Goal: Use online tool/utility: Utilize a website feature to perform a specific function

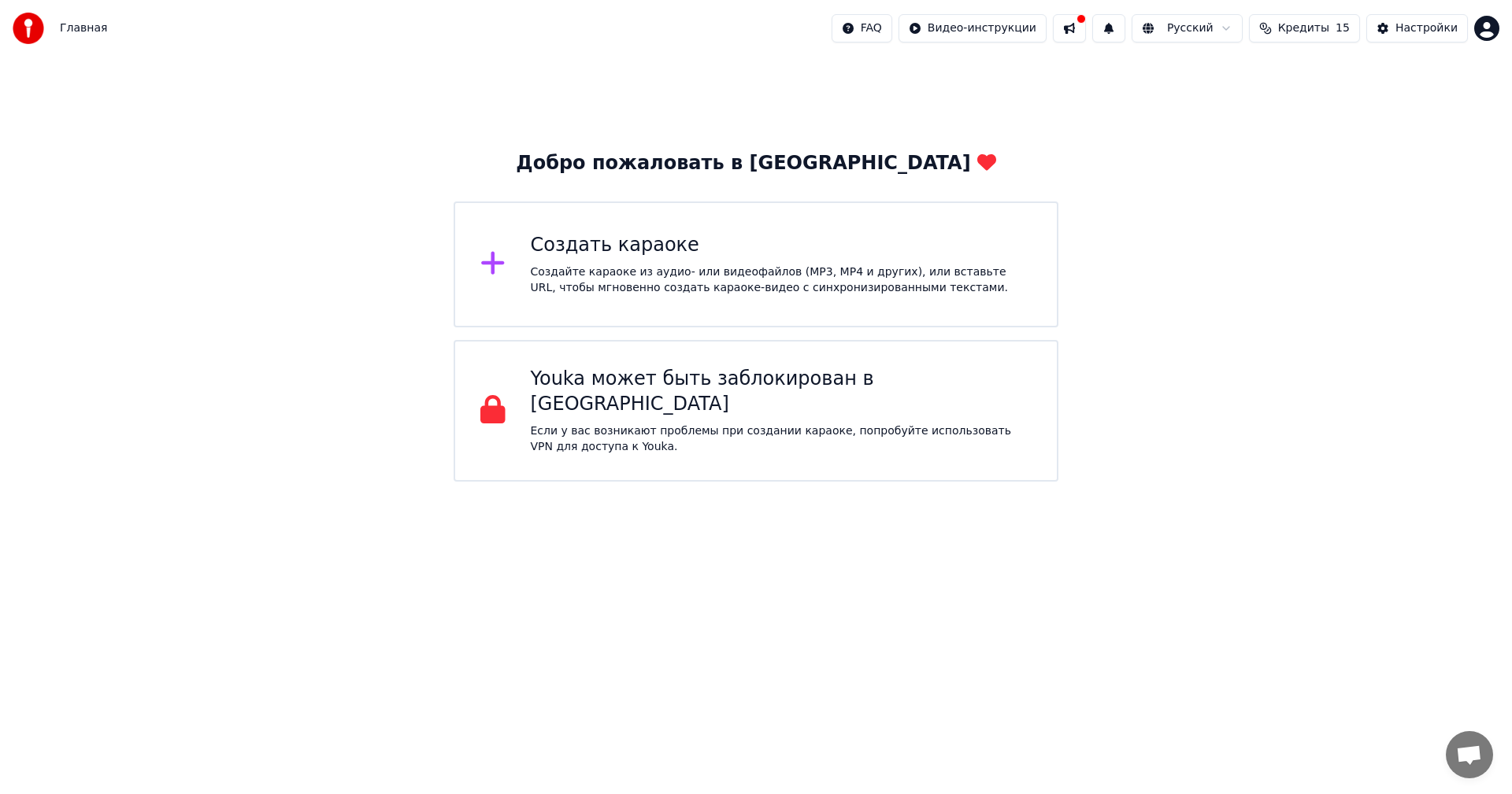
click at [627, 263] on div "Создать караоке Создайте караоке из аудио- или видеофайлов (MP3, MP4 и других),…" at bounding box center [781, 264] width 501 height 63
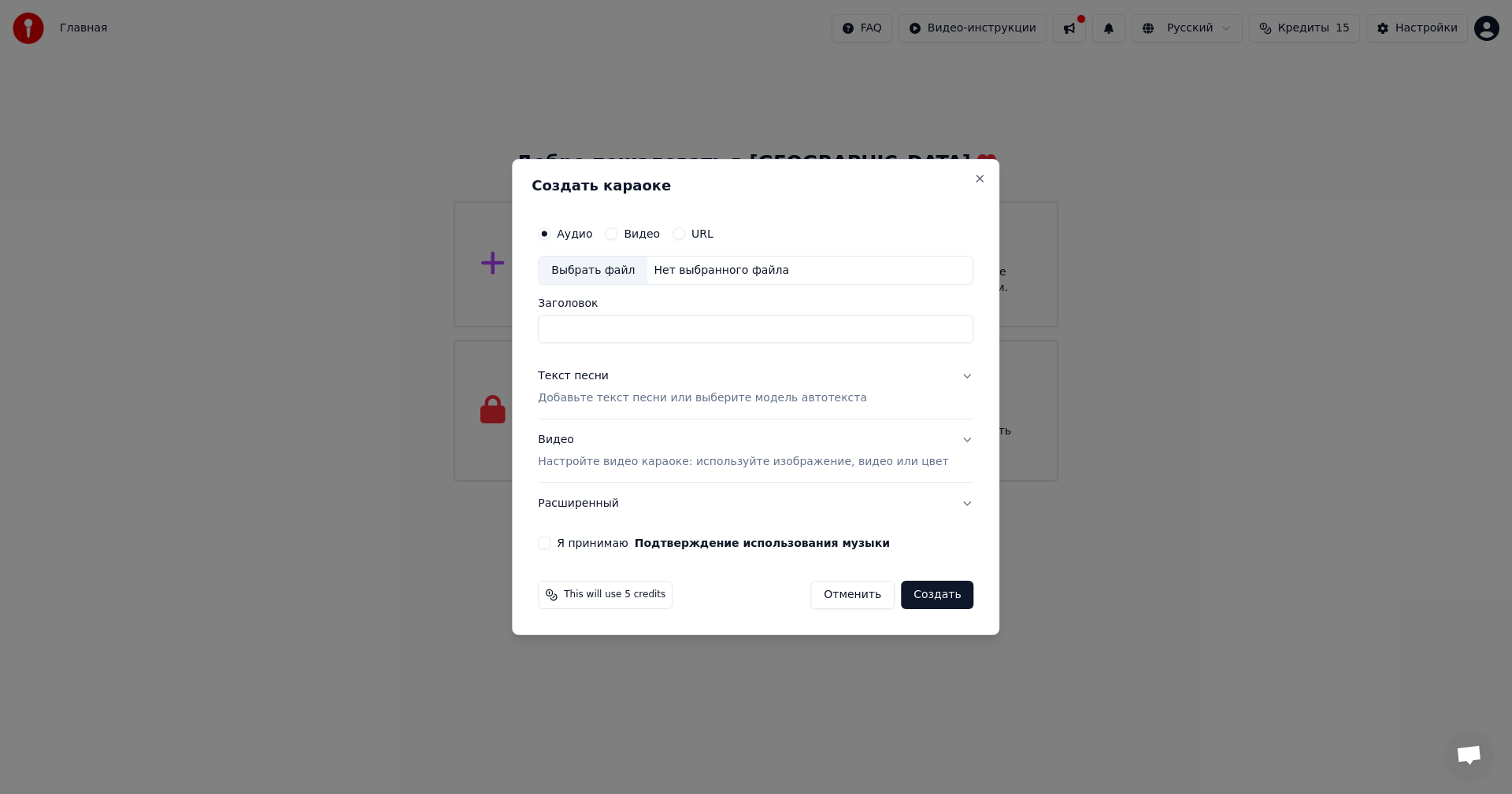
click at [723, 269] on div "Нет выбранного файла" at bounding box center [721, 270] width 148 height 16
type input "********"
click at [941, 378] on button "Текст песни Добавьте текст песни или выберите модель автотекста" at bounding box center [756, 389] width 436 height 63
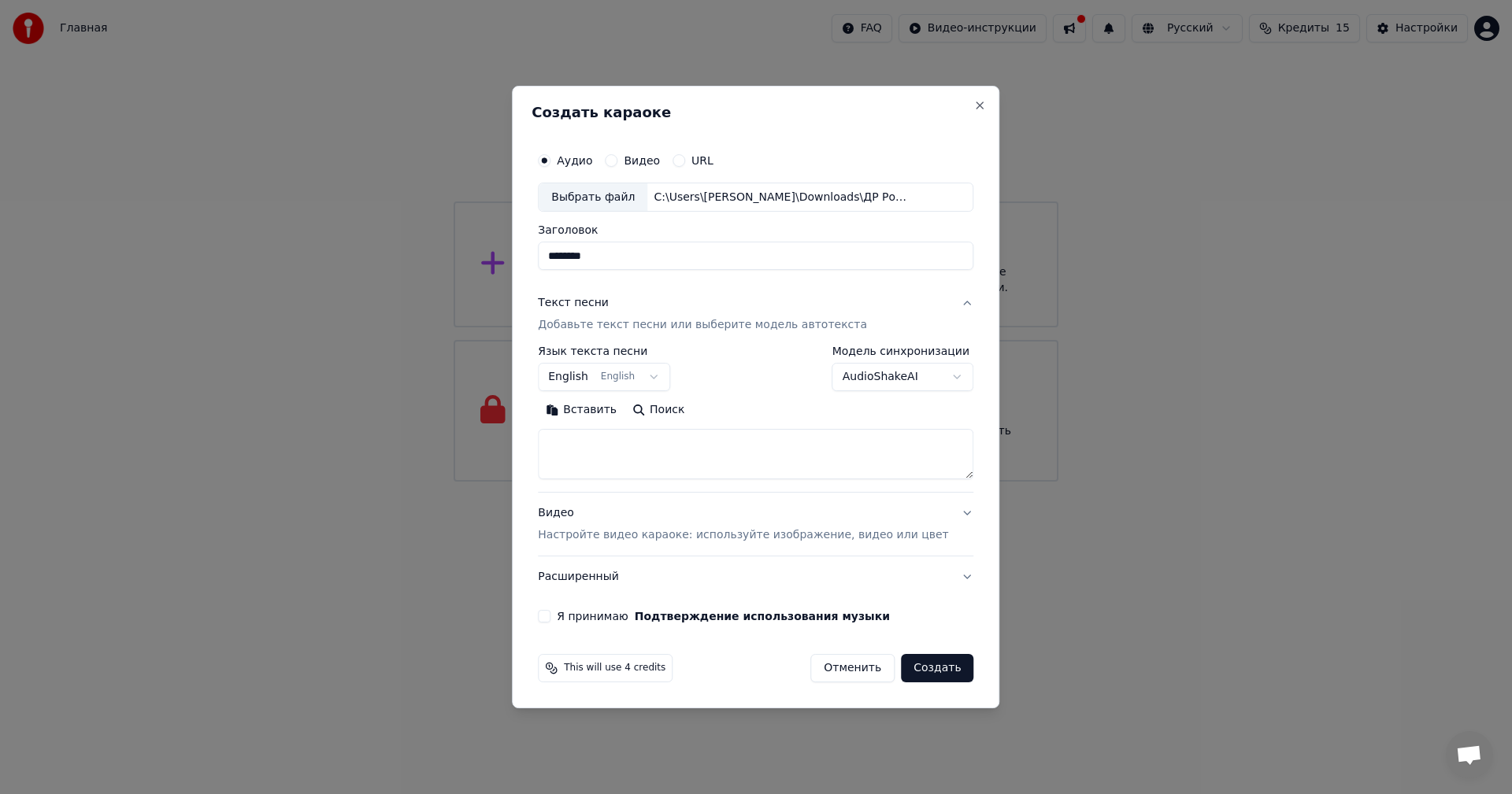
click at [879, 374] on body "Главная FAQ Видео-инструкции Русский Кредиты 15 Настройки Добро пожаловать в Yo…" at bounding box center [756, 241] width 1512 height 482
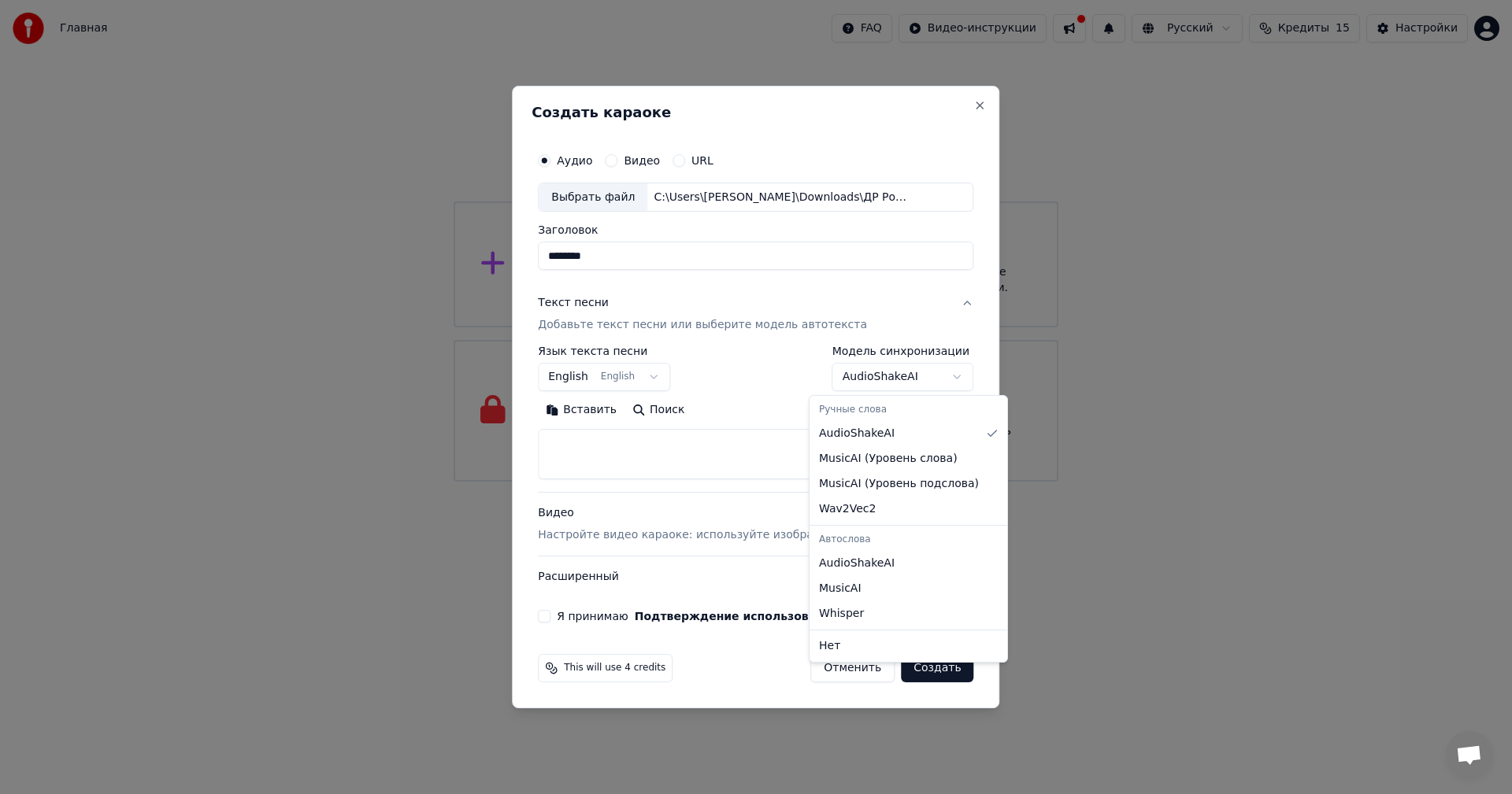
select select "**********"
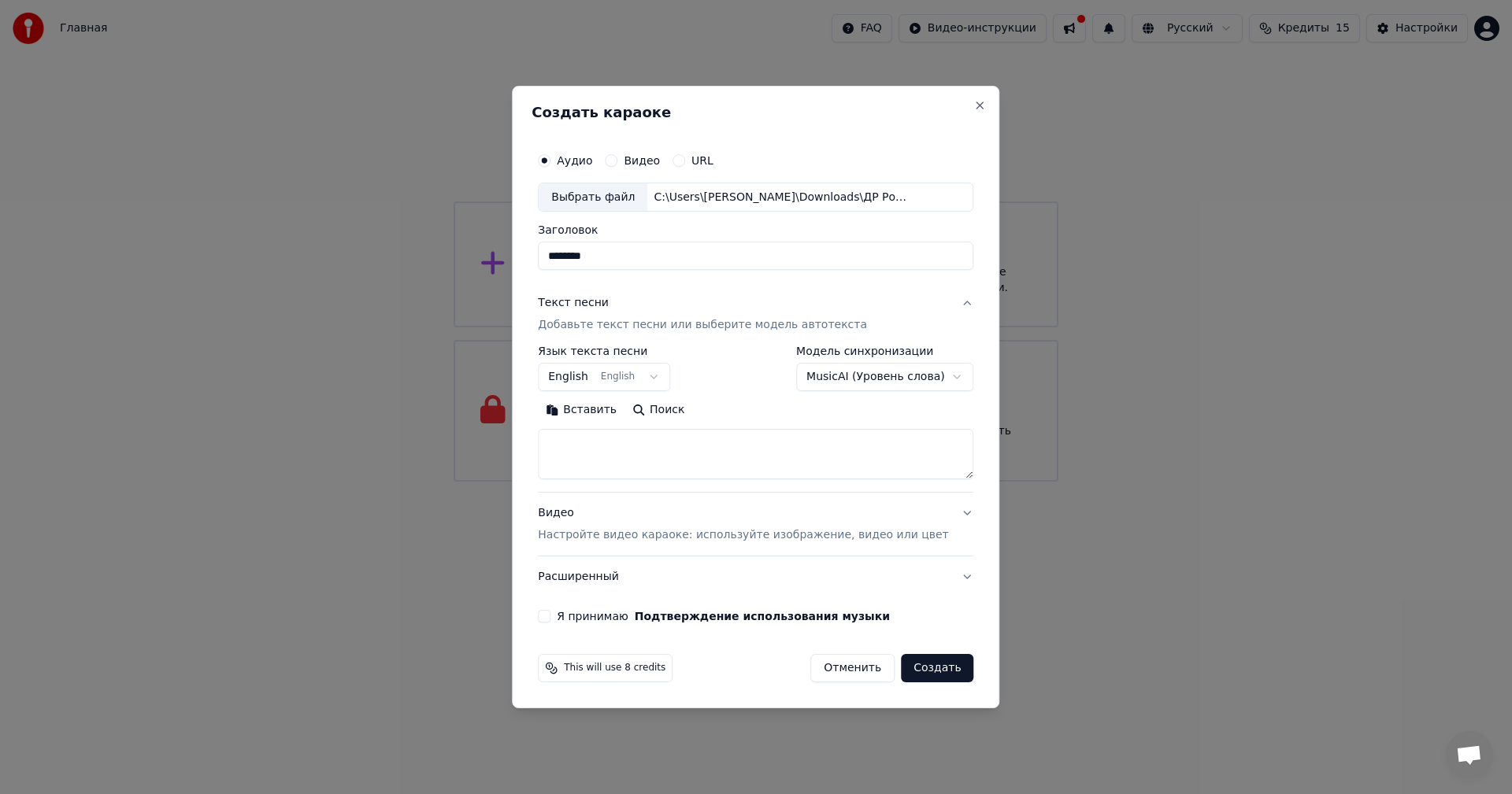
click at [738, 409] on div "Вставить Поиск" at bounding box center [756, 411] width 436 height 25
click at [945, 512] on button "Видео Настройте видео караоке: используйте изображение, видео или цвет" at bounding box center [756, 525] width 436 height 63
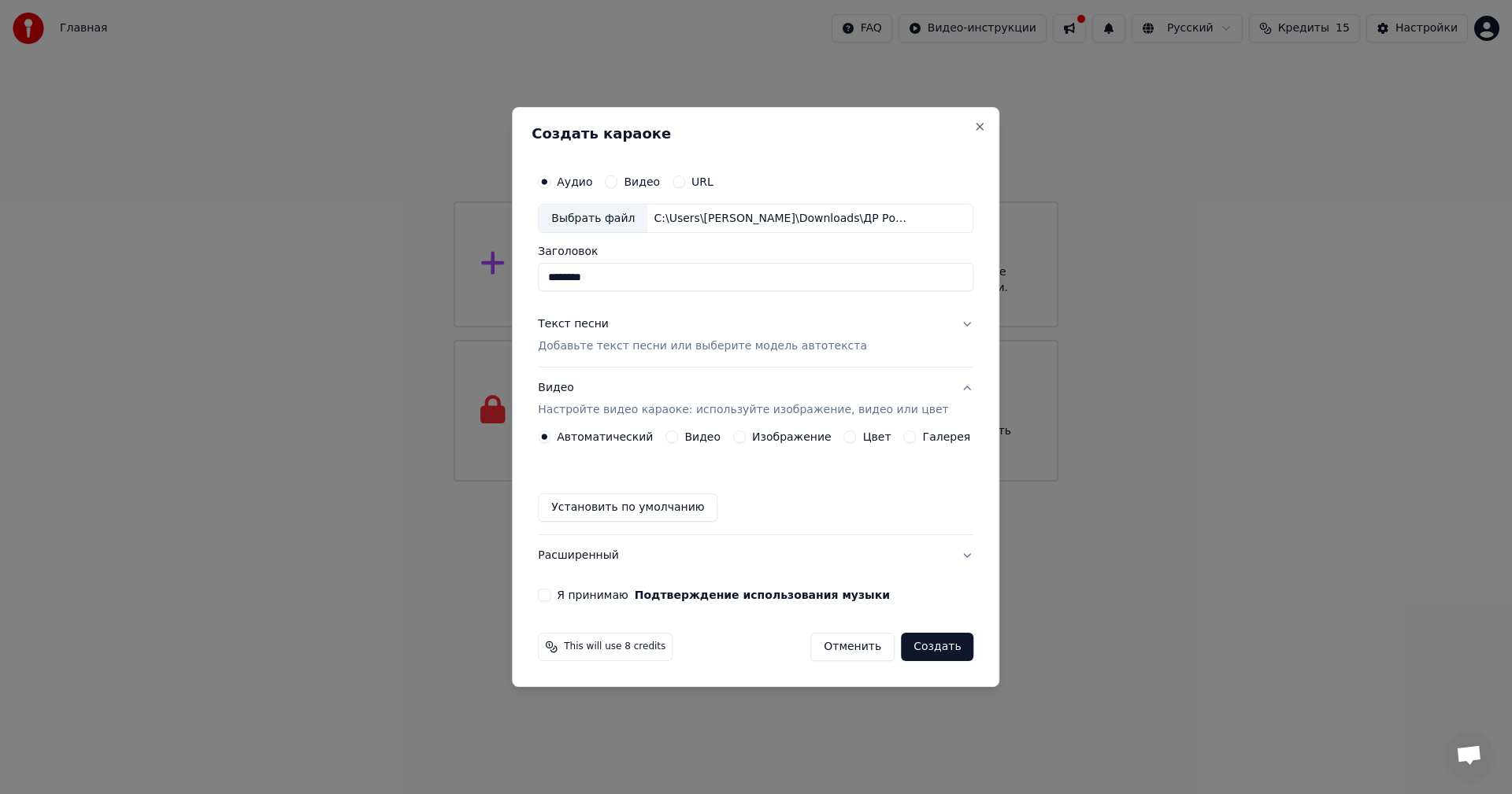
click at [852, 435] on button "Цвет" at bounding box center [850, 436] width 13 height 13
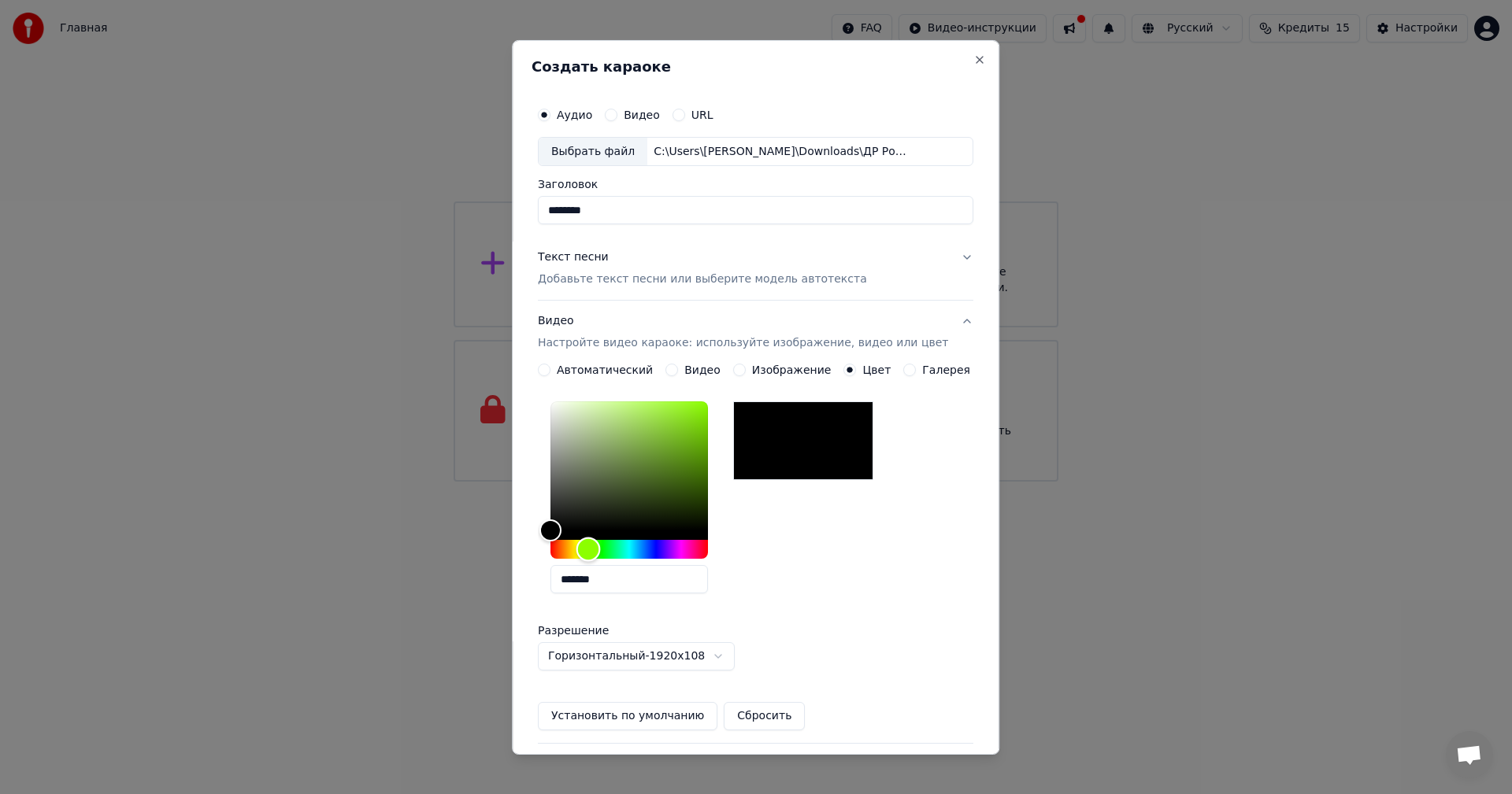
click at [599, 546] on div "Hue" at bounding box center [629, 550] width 158 height 19
click at [665, 420] on div "Color" at bounding box center [629, 465] width 158 height 129
click at [641, 409] on div "Color" at bounding box center [629, 465] width 158 height 129
click at [638, 420] on div "Color" at bounding box center [627, 420] width 24 height 24
drag, startPoint x: 638, startPoint y: 416, endPoint x: 616, endPoint y: 517, distance: 103.4
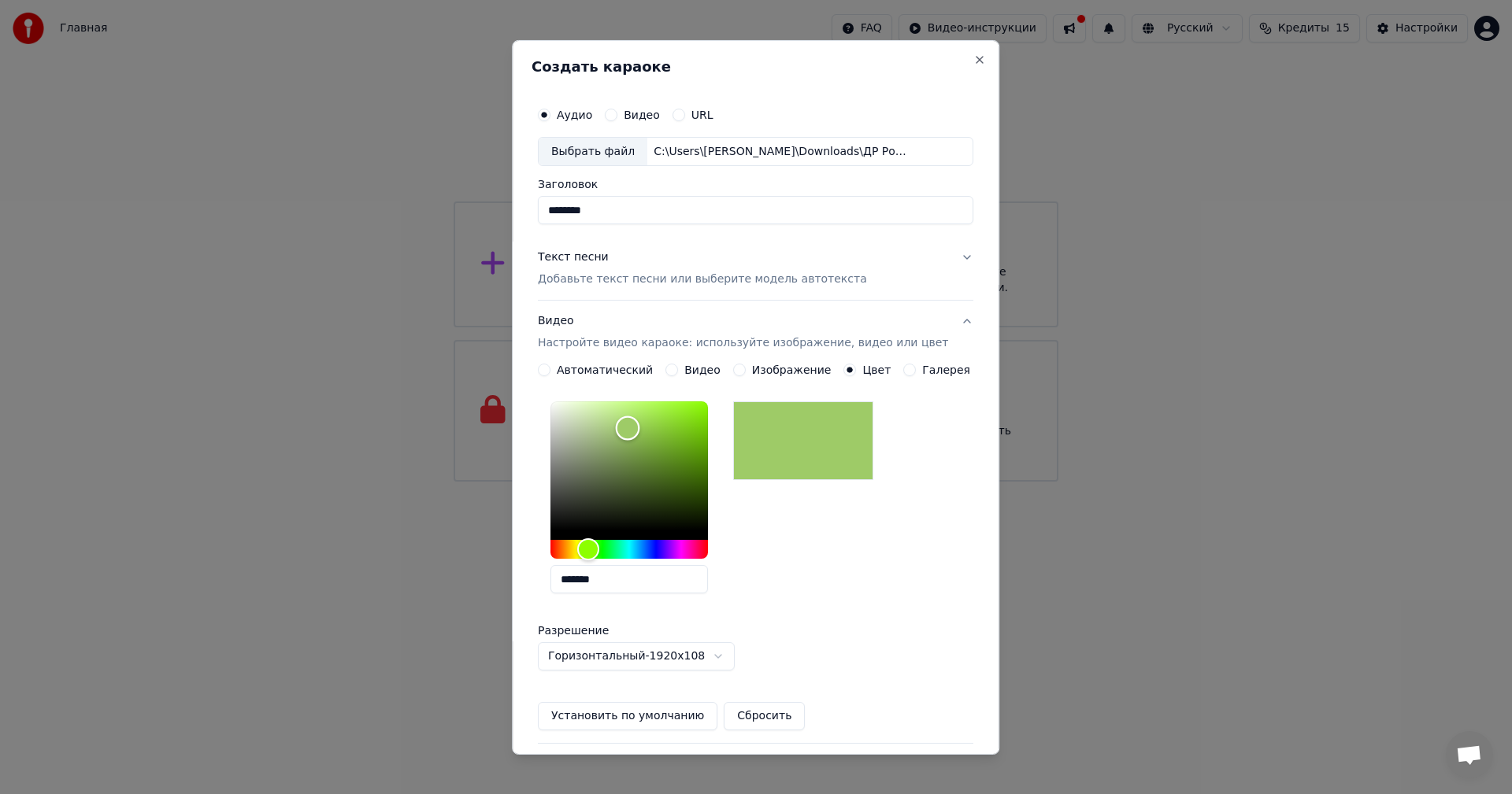
click at [638, 428] on div "Color" at bounding box center [627, 428] width 24 height 24
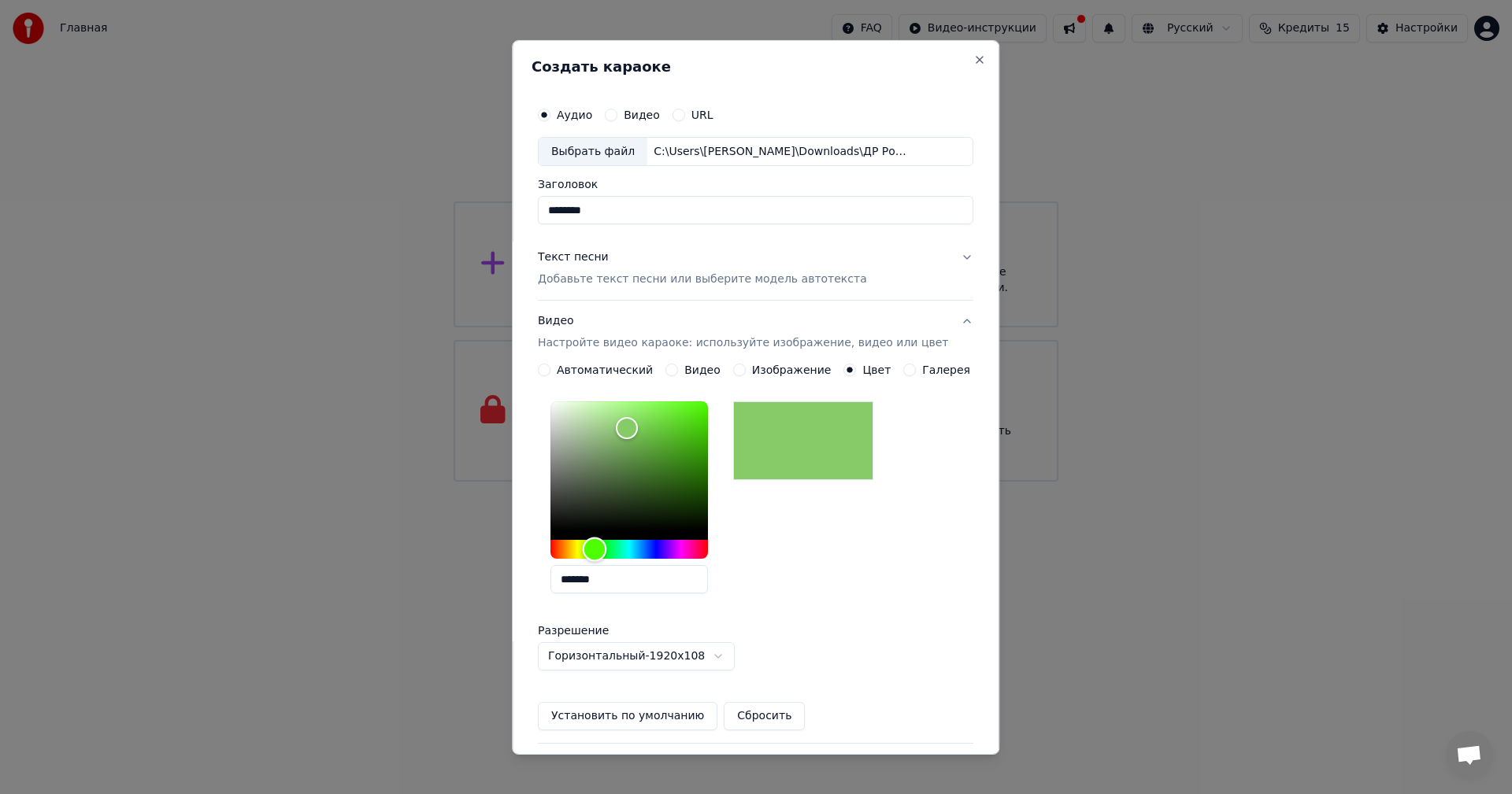
drag, startPoint x: 598, startPoint y: 552, endPoint x: 606, endPoint y: 556, distance: 8.9
click at [606, 556] on div "Hue" at bounding box center [594, 550] width 24 height 24
type input "*******"
drag, startPoint x: 639, startPoint y: 431, endPoint x: 678, endPoint y: 414, distance: 42.5
click at [678, 414] on div "Color" at bounding box center [667, 414] width 24 height 24
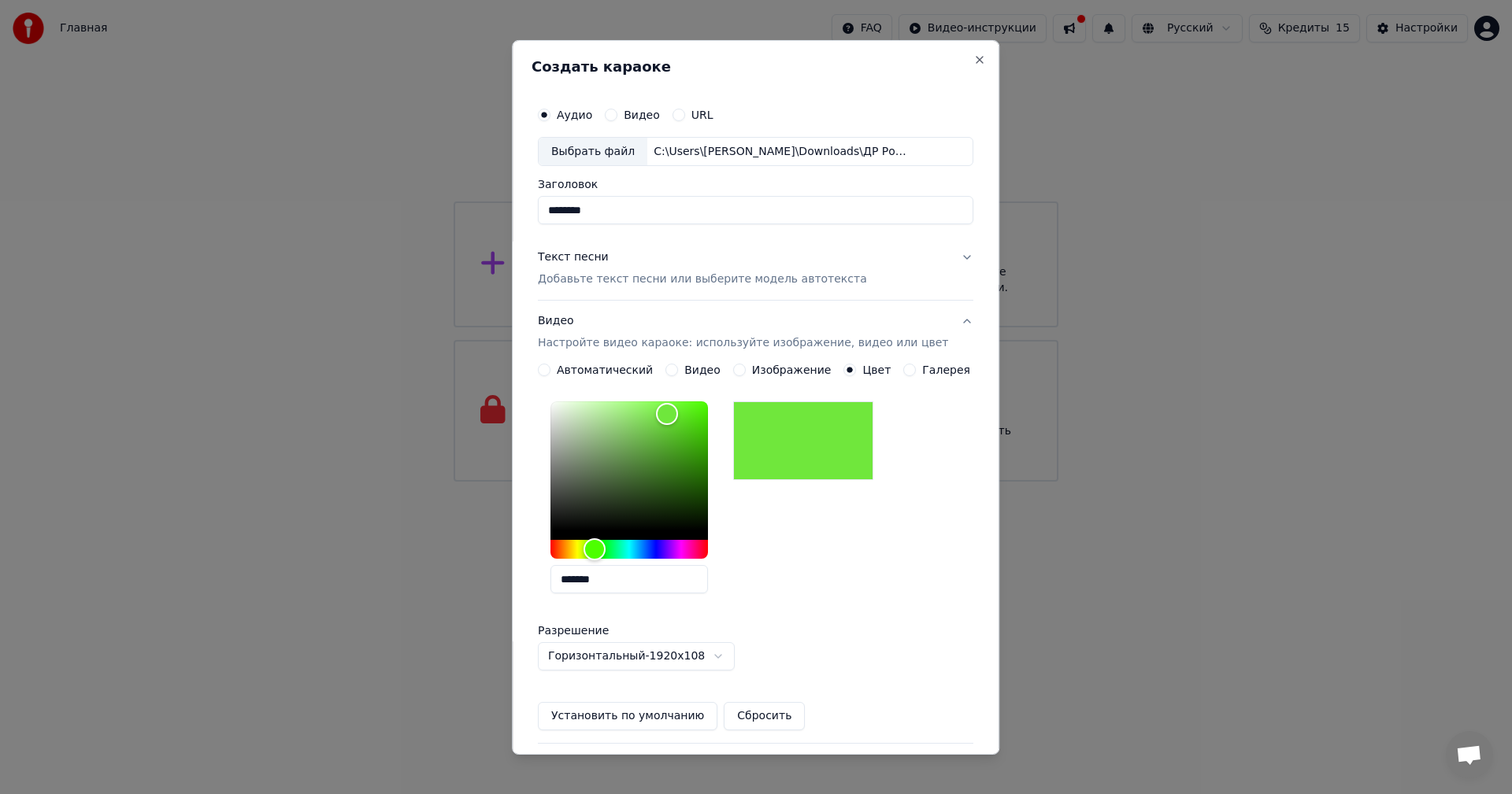
click at [897, 592] on div "*******" at bounding box center [756, 500] width 436 height 211
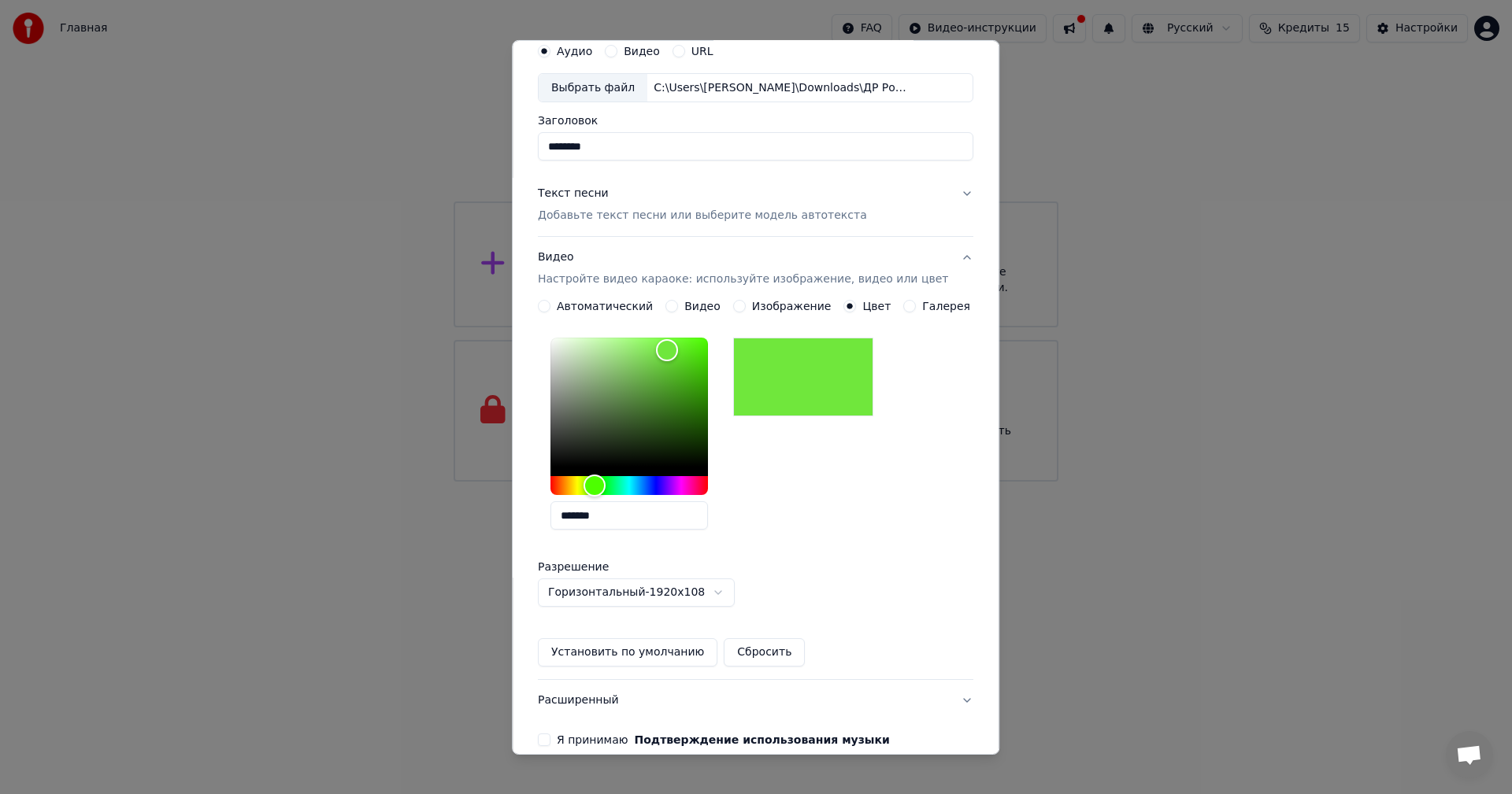
scroll to position [141, 0]
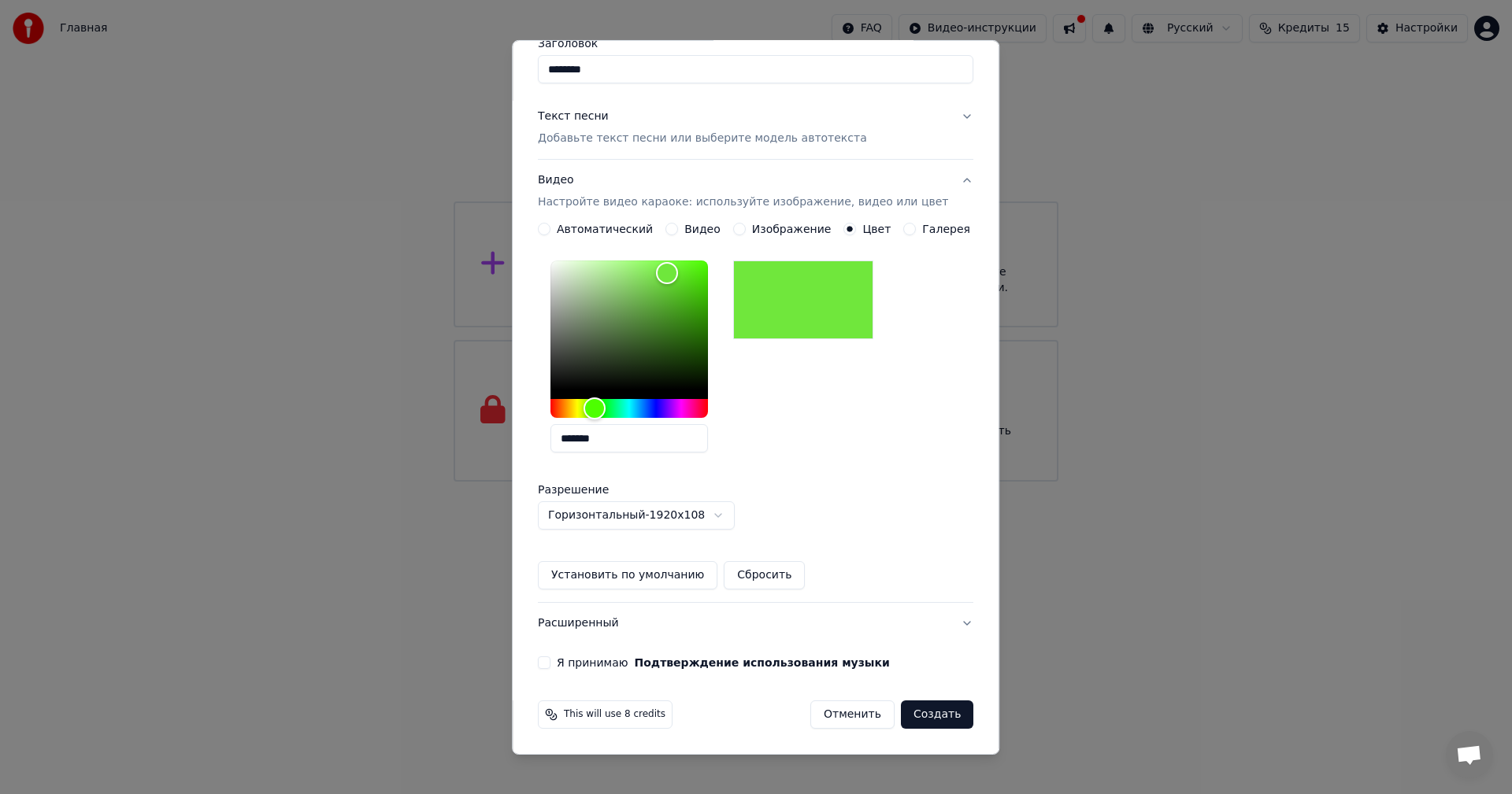
click at [594, 664] on label "Я принимаю Подтверждение использования музыки" at bounding box center [723, 662] width 333 height 11
click at [551, 664] on button "Я принимаю Подтверждение использования музыки" at bounding box center [544, 662] width 13 height 13
click at [922, 719] on button "Создать" at bounding box center [937, 715] width 73 height 28
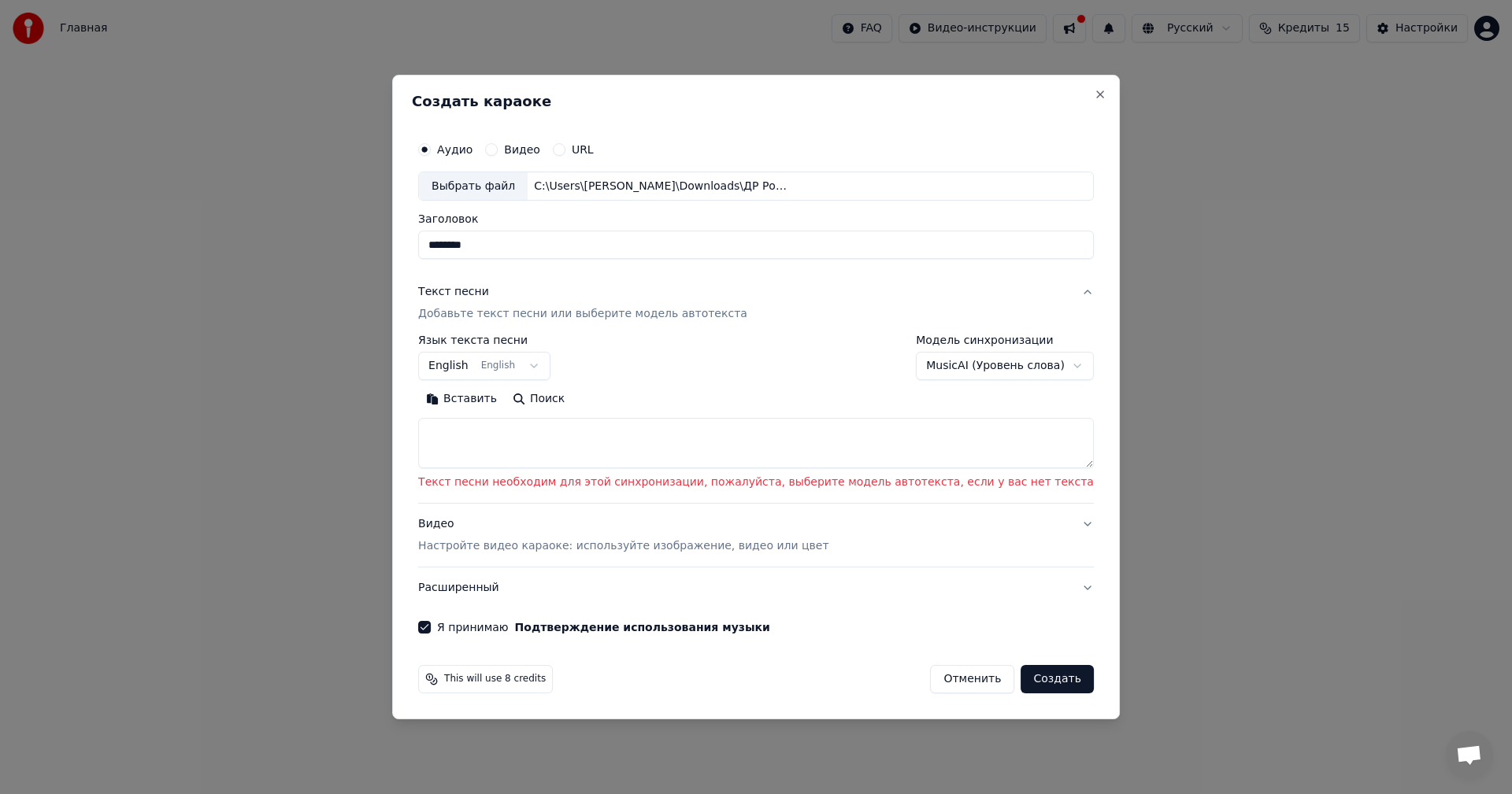
click at [537, 437] on textarea at bounding box center [756, 444] width 676 height 50
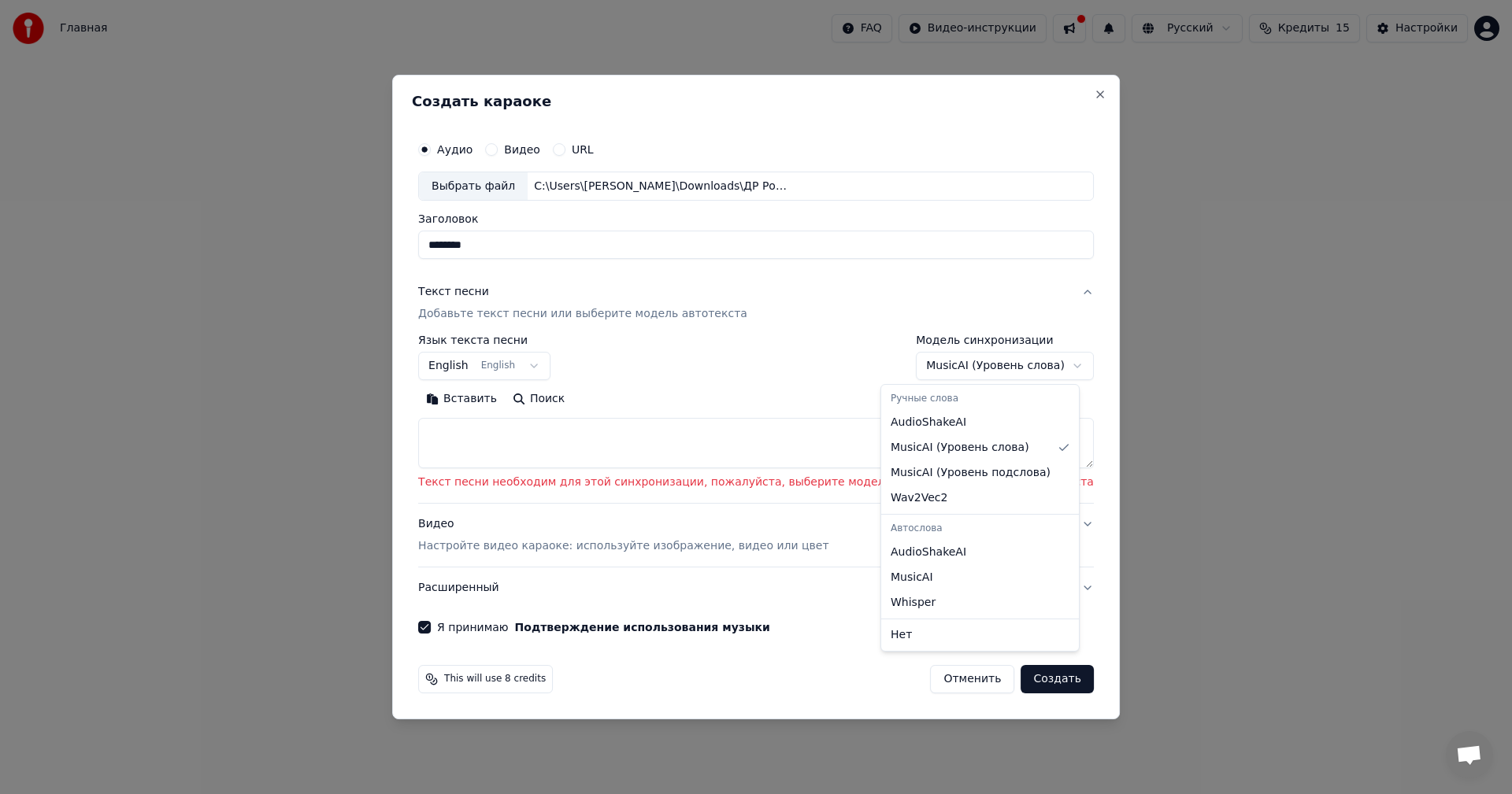
click at [980, 364] on body "Главная FAQ Видео-инструкции Русский Кредиты 15 Настройки Добро пожаловать в Yo…" at bounding box center [756, 241] width 1512 height 482
select select "**********"
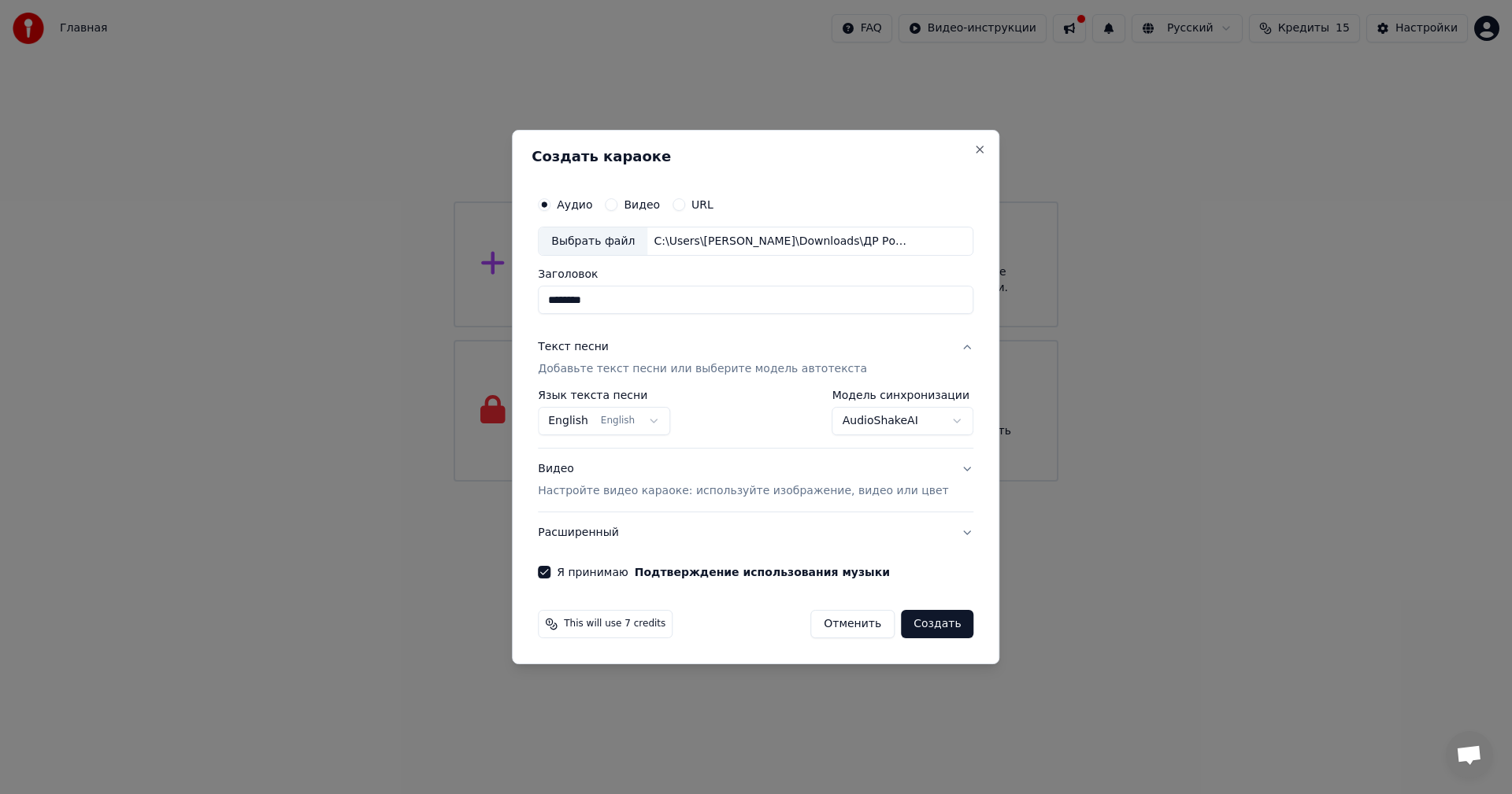
click at [945, 465] on button "Видео Настройте видео караоке: используйте изображение, видео или цвет" at bounding box center [756, 481] width 436 height 63
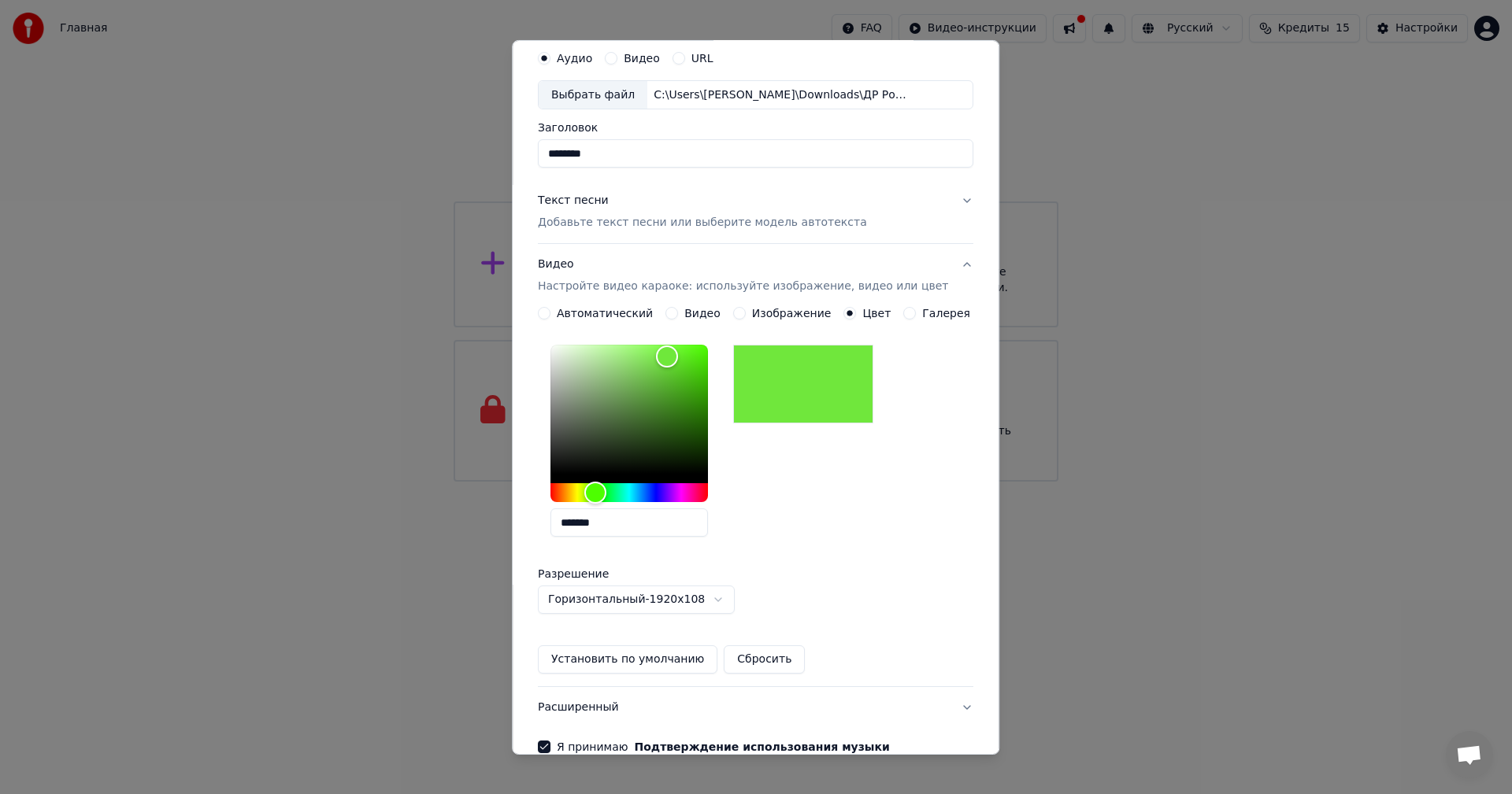
scroll to position [141, 0]
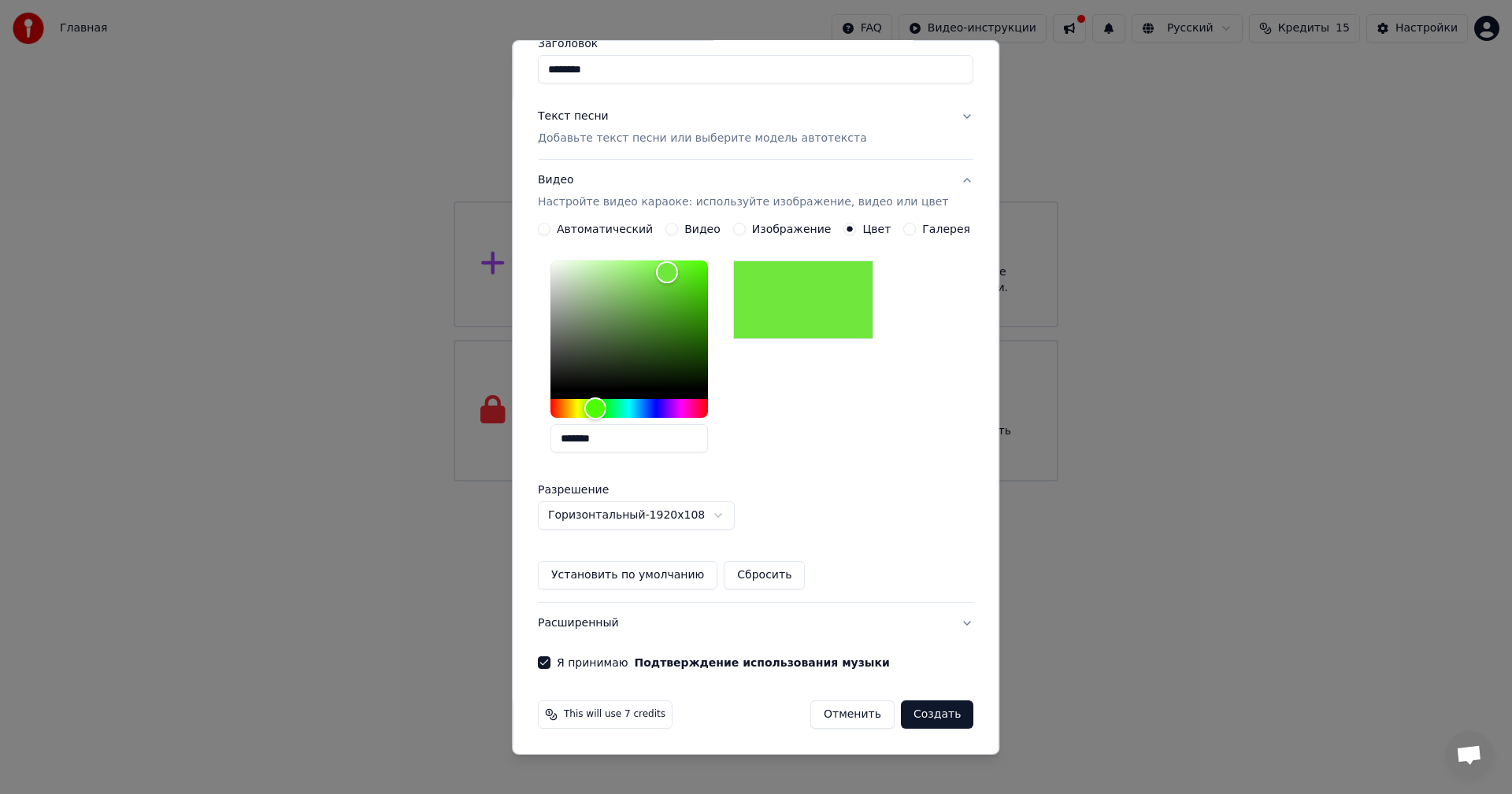
click at [920, 714] on button "Создать" at bounding box center [937, 715] width 73 height 28
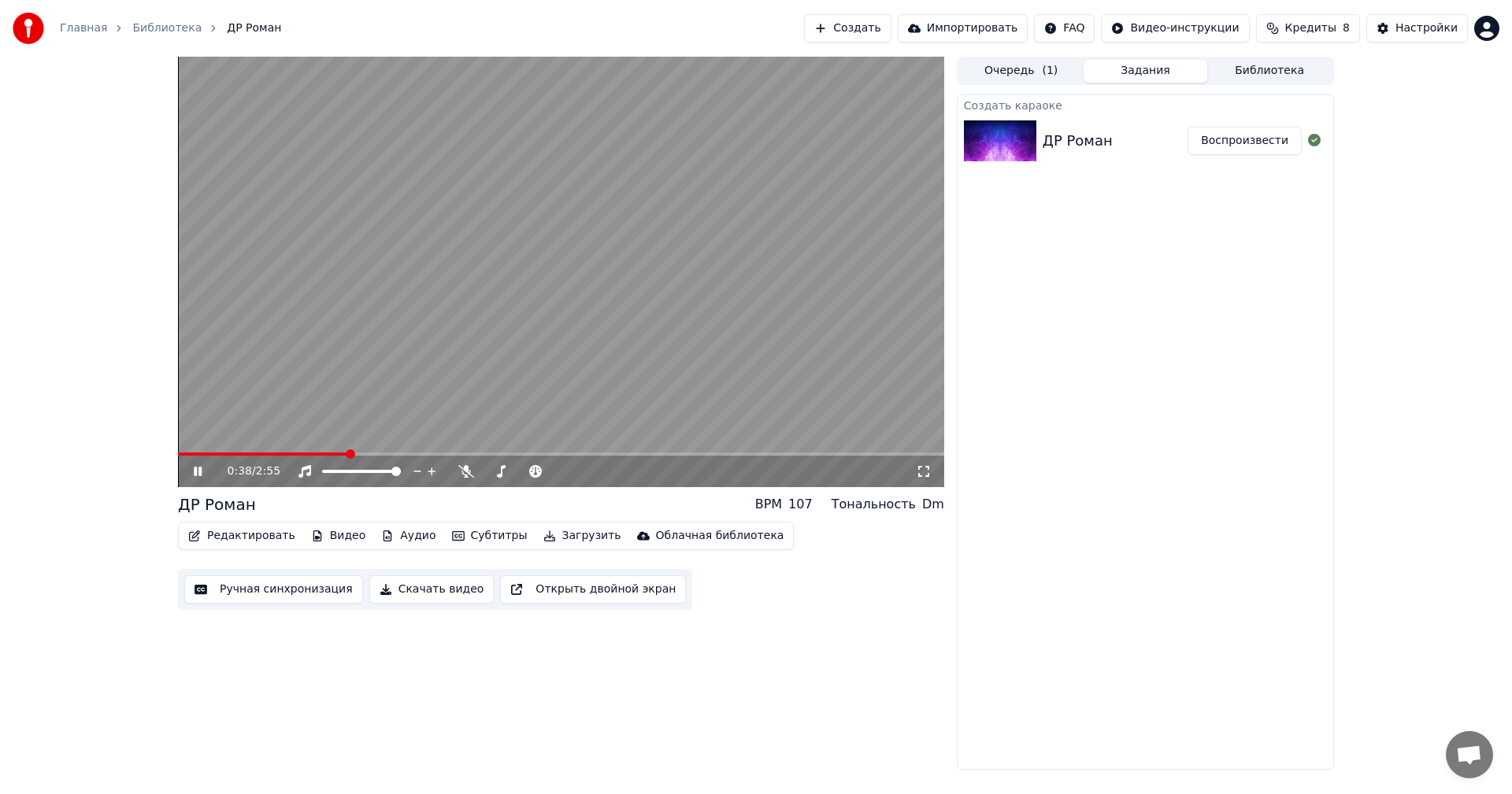
click at [198, 472] on icon at bounding box center [209, 471] width 37 height 13
click at [1142, 270] on div "Создать караоке ДР [PERSON_NAME]" at bounding box center [1146, 432] width 377 height 676
click at [1313, 146] on icon at bounding box center [1314, 139] width 13 height 13
click at [1142, 70] on button "Задания" at bounding box center [1146, 71] width 124 height 23
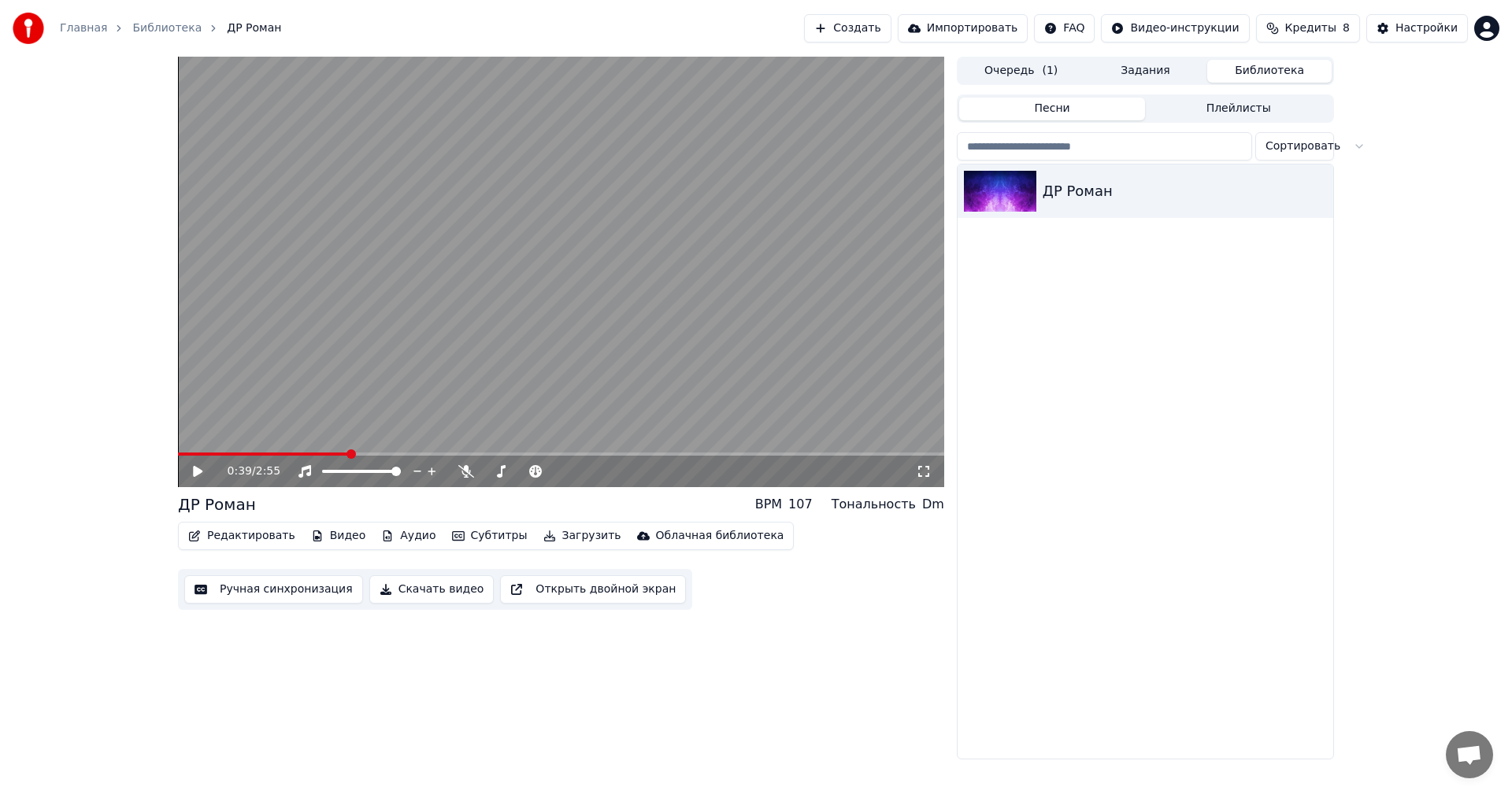
click at [1294, 72] on button "Библиотека" at bounding box center [1269, 71] width 124 height 23
click at [1320, 188] on icon "button" at bounding box center [1319, 190] width 3 height 11
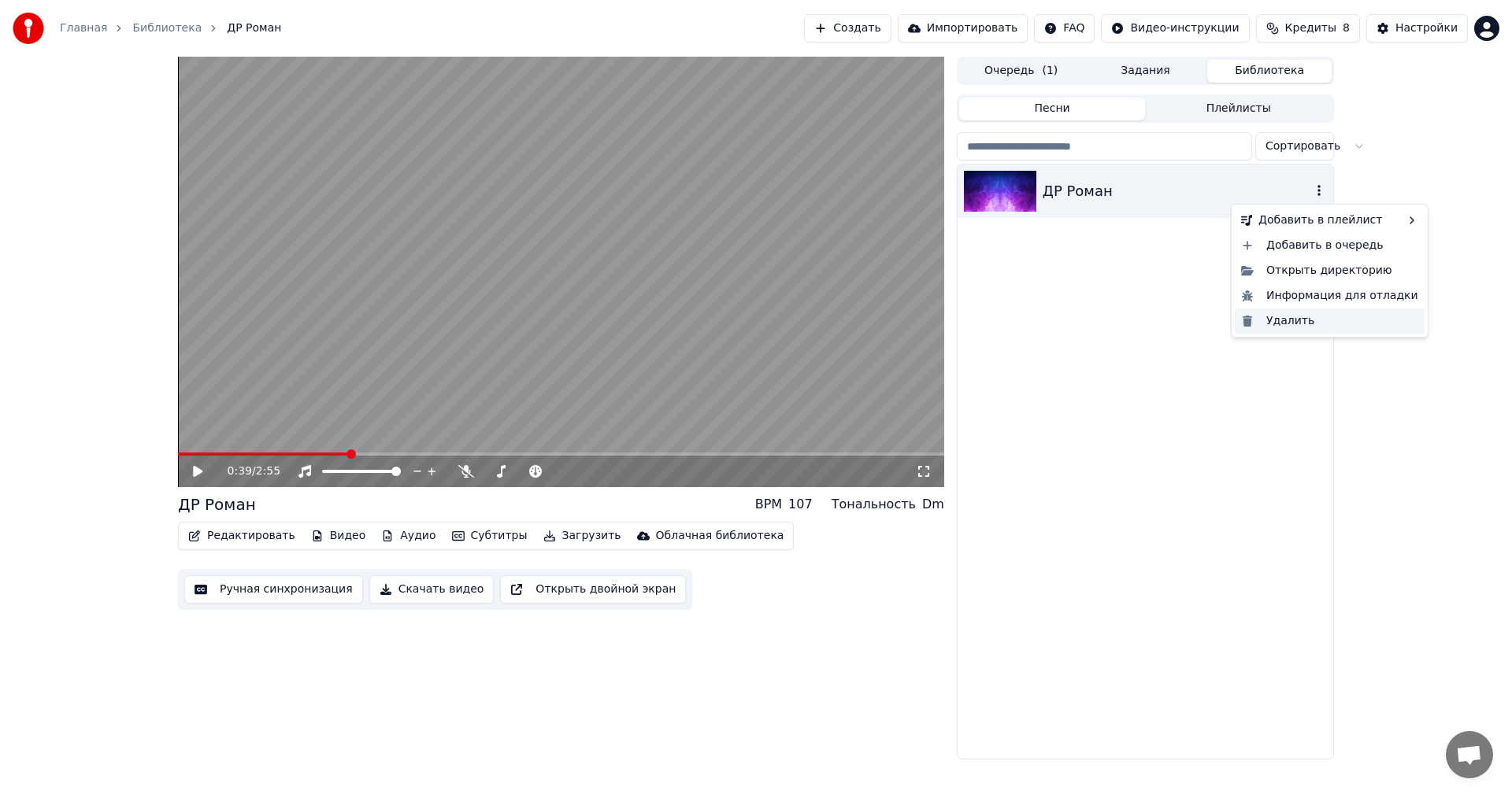
click at [1280, 329] on div "Удалить" at bounding box center [1329, 321] width 189 height 25
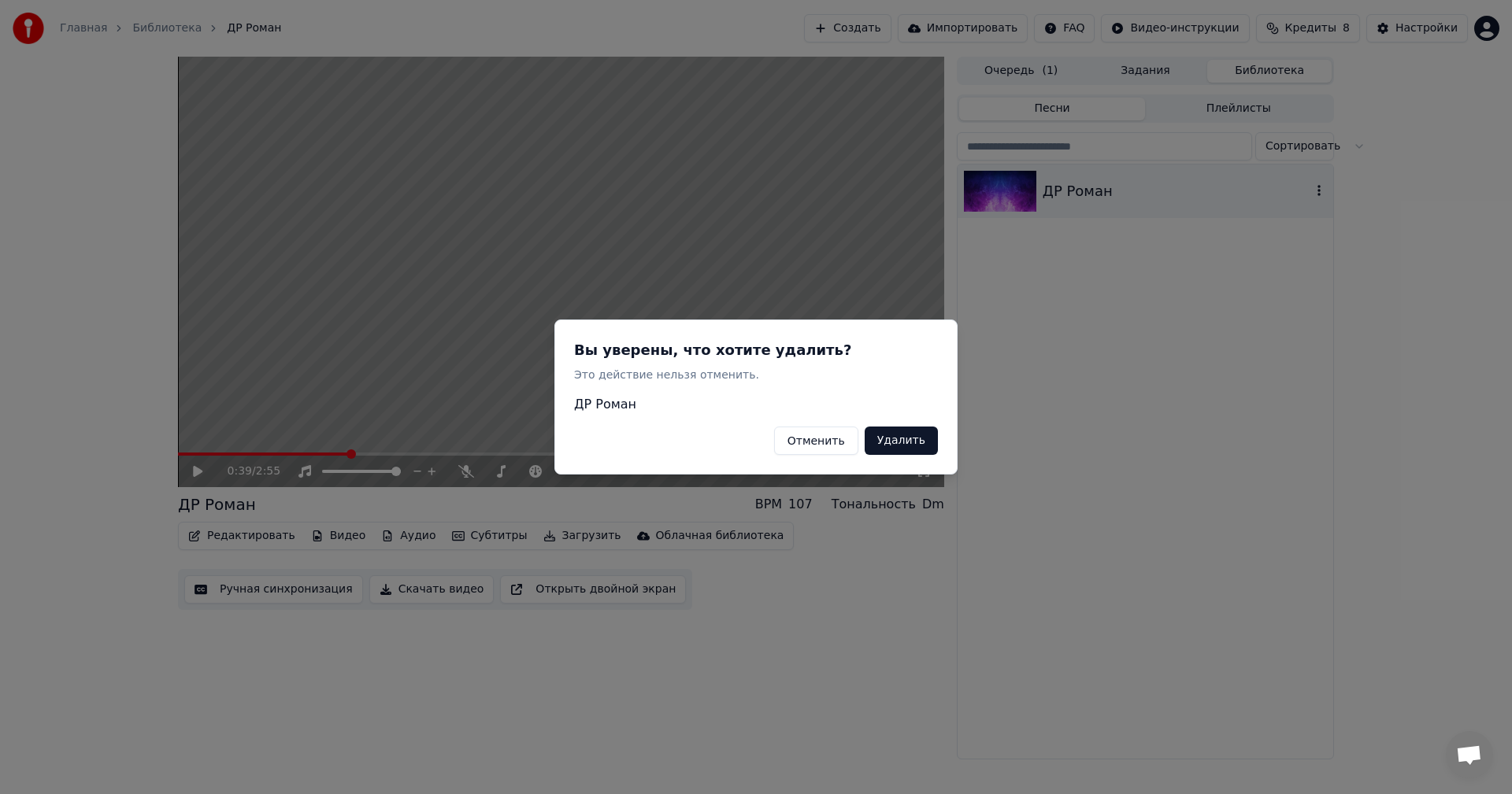
click at [915, 449] on button "Удалить" at bounding box center [901, 441] width 73 height 28
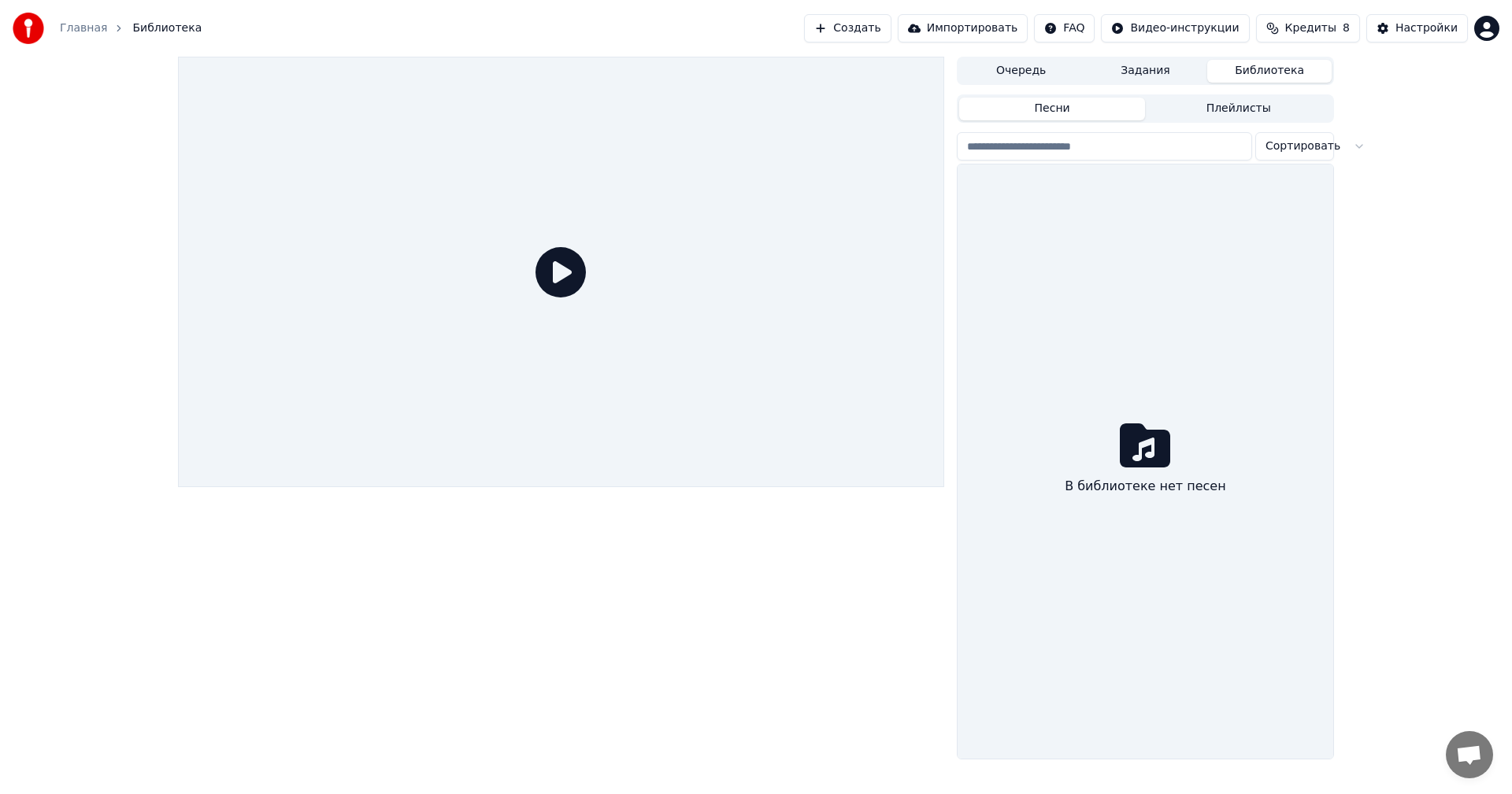
click at [891, 27] on button "Создать" at bounding box center [848, 28] width 87 height 28
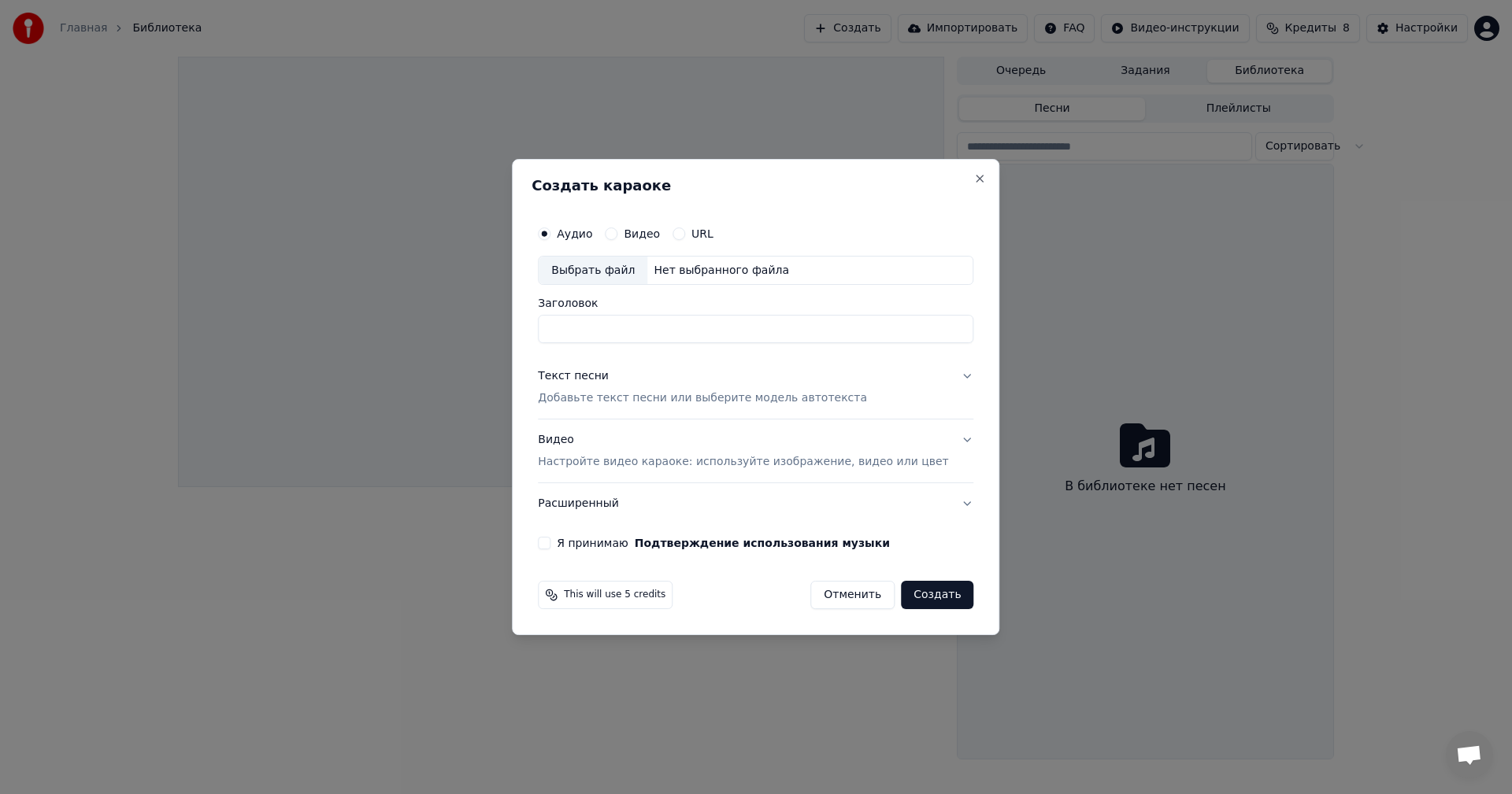
click at [623, 272] on div "Выбрать файл" at bounding box center [593, 271] width 108 height 28
type input "********"
click at [944, 376] on button "Текст песни Добавьте текст песни или выберите модель автотекста" at bounding box center [756, 389] width 436 height 63
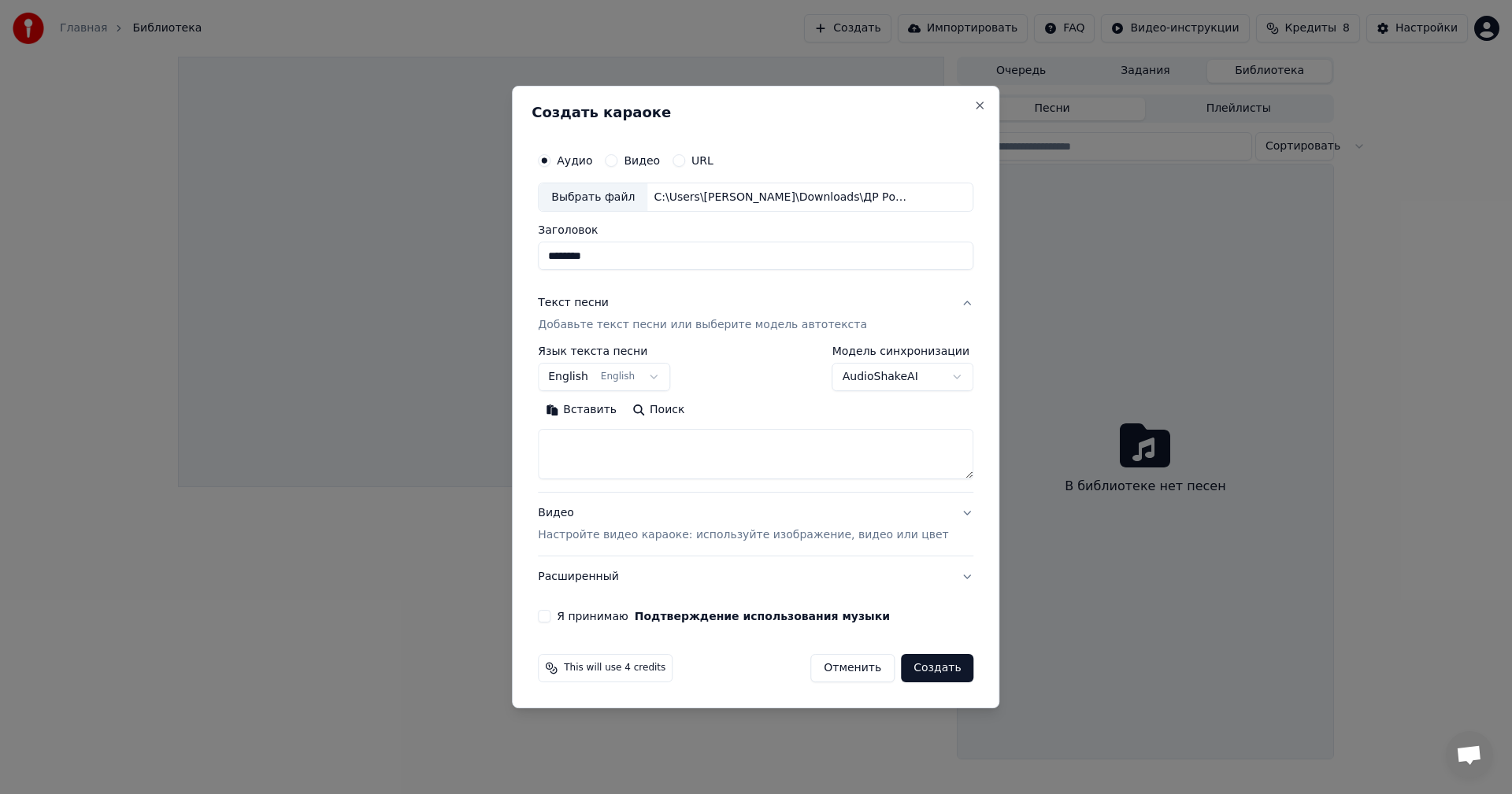
click at [612, 439] on textarea at bounding box center [756, 455] width 436 height 50
click at [598, 408] on button "Вставить" at bounding box center [582, 411] width 87 height 25
type textarea "**********"
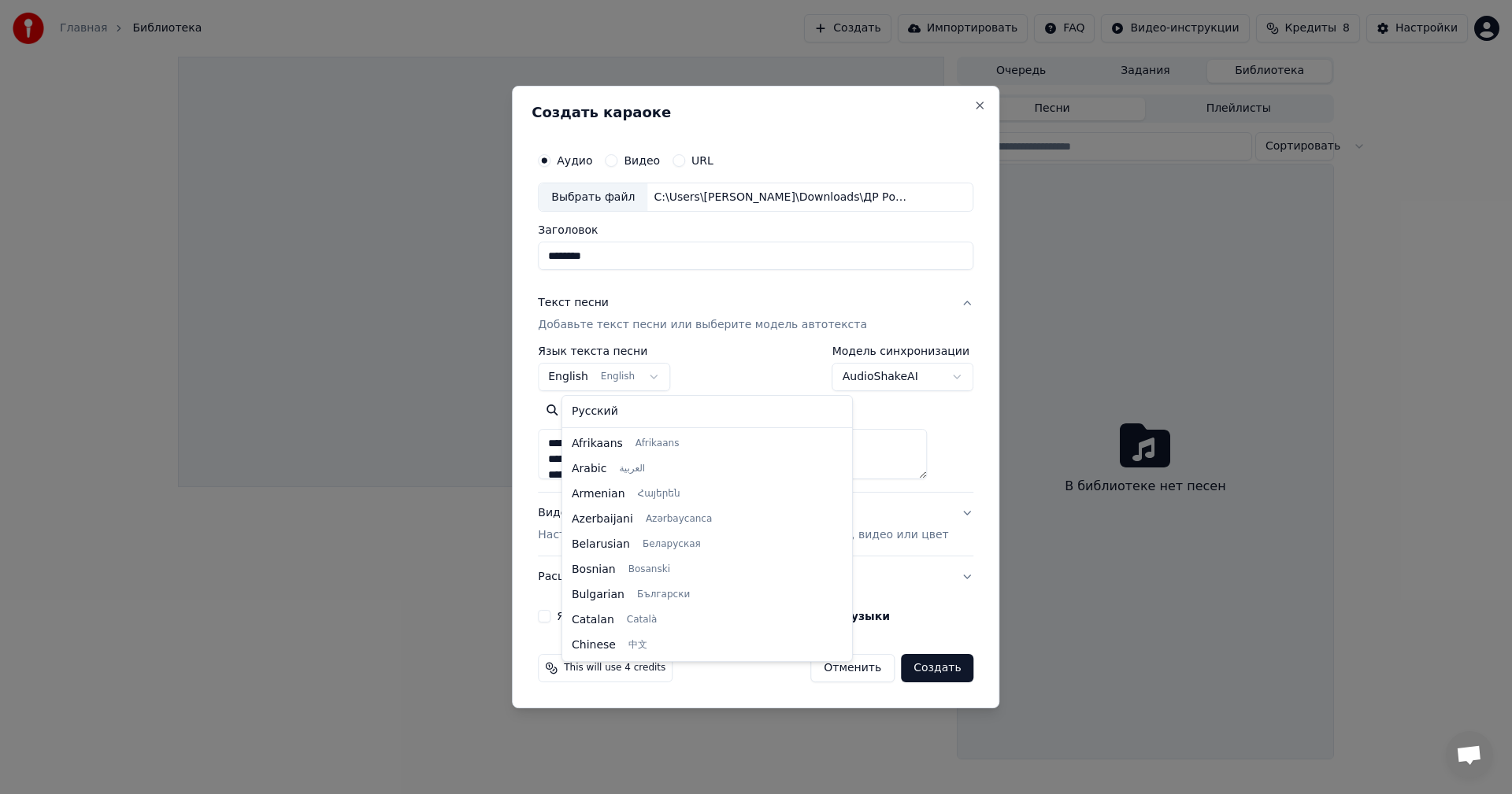
click at [671, 377] on body "**********" at bounding box center [756, 397] width 1512 height 794
select select "**"
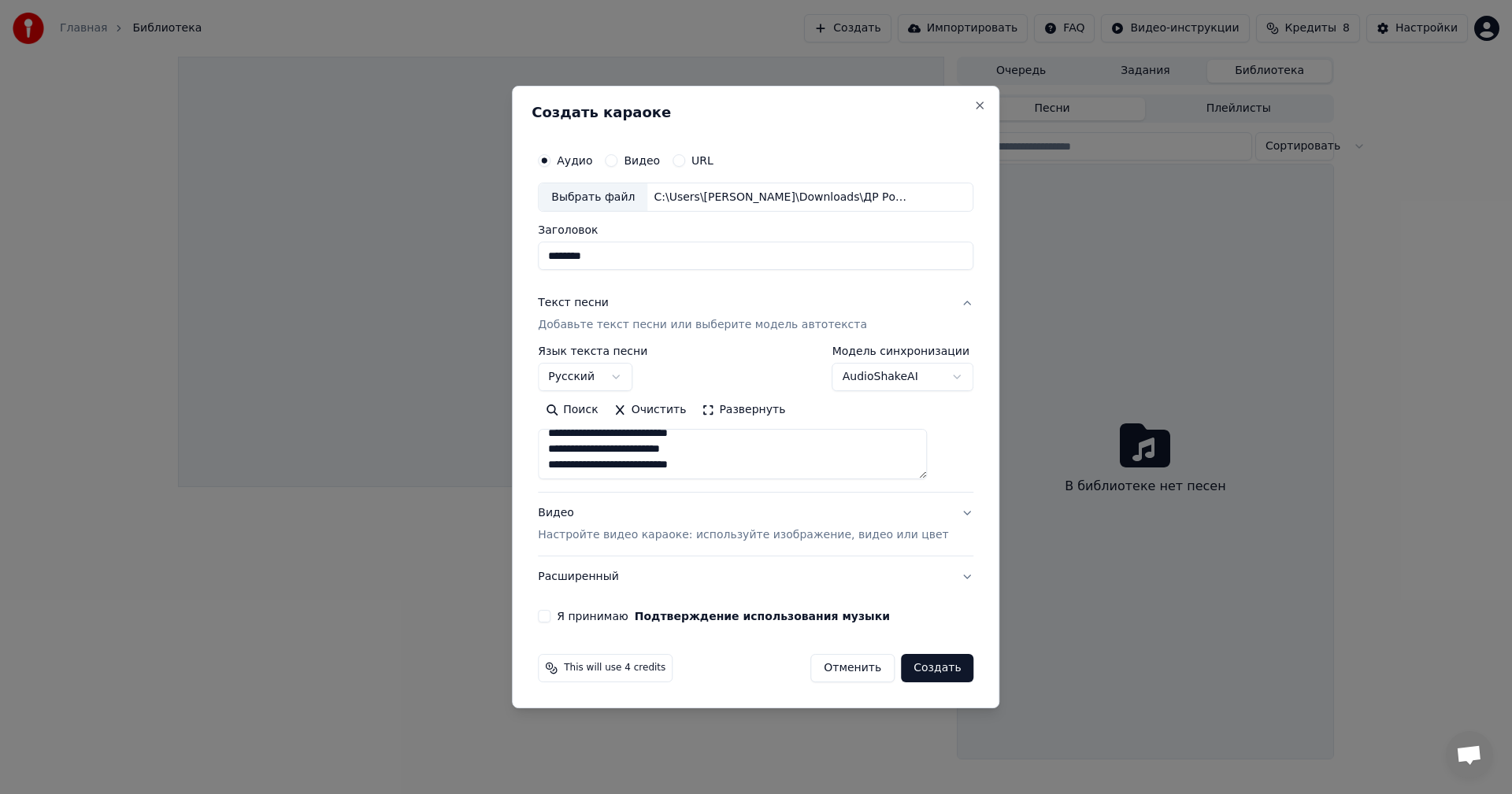
scroll to position [892, 0]
click at [630, 468] on textarea at bounding box center [733, 455] width 389 height 50
type textarea "**********"
click at [948, 513] on button "Видео Настройте видео караоке: используйте изображение, видео или цвет" at bounding box center [756, 525] width 436 height 63
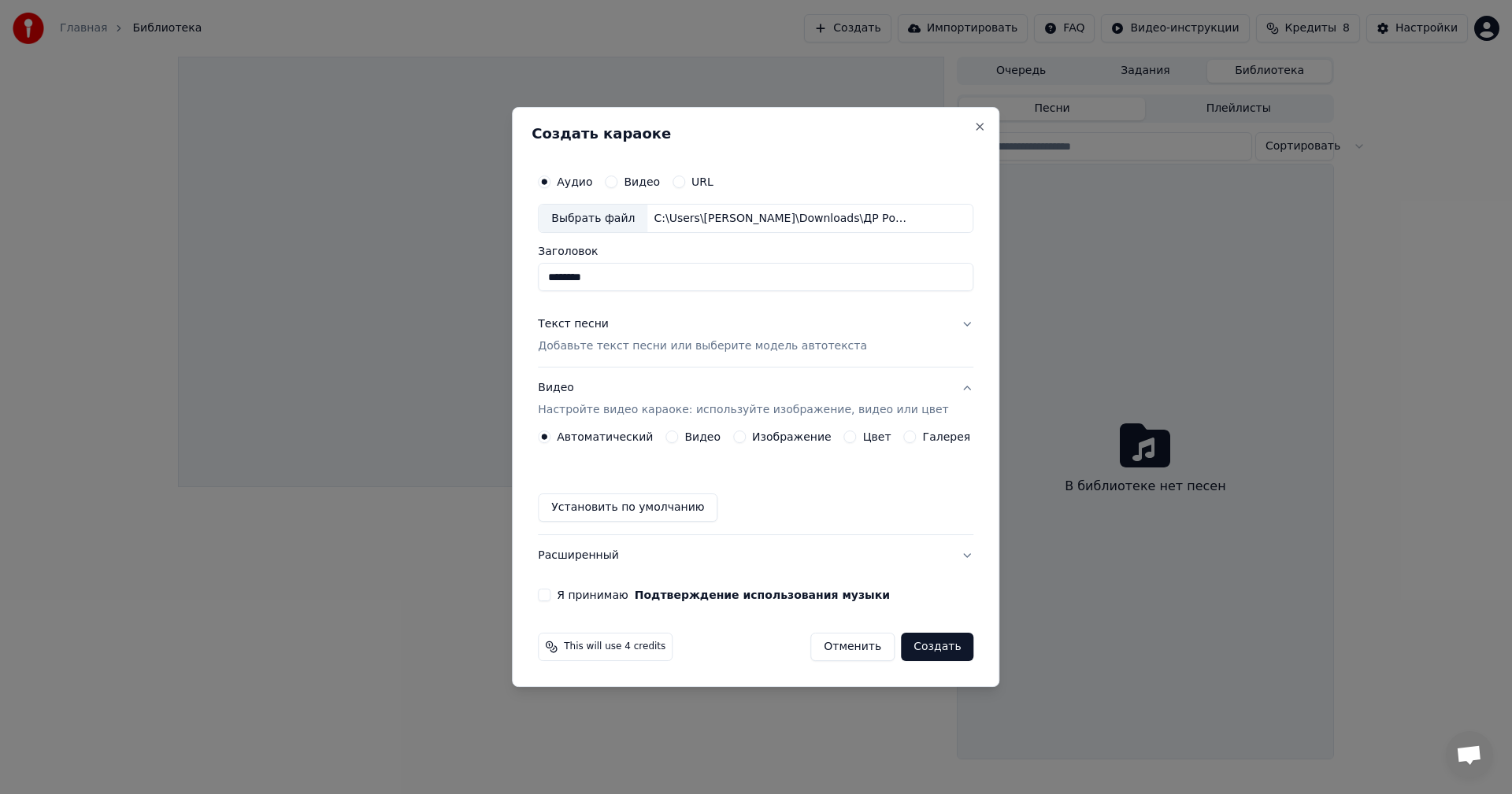
click at [864, 440] on label "Цвет" at bounding box center [878, 436] width 28 height 11
click at [857, 440] on button "Цвет" at bounding box center [850, 436] width 13 height 13
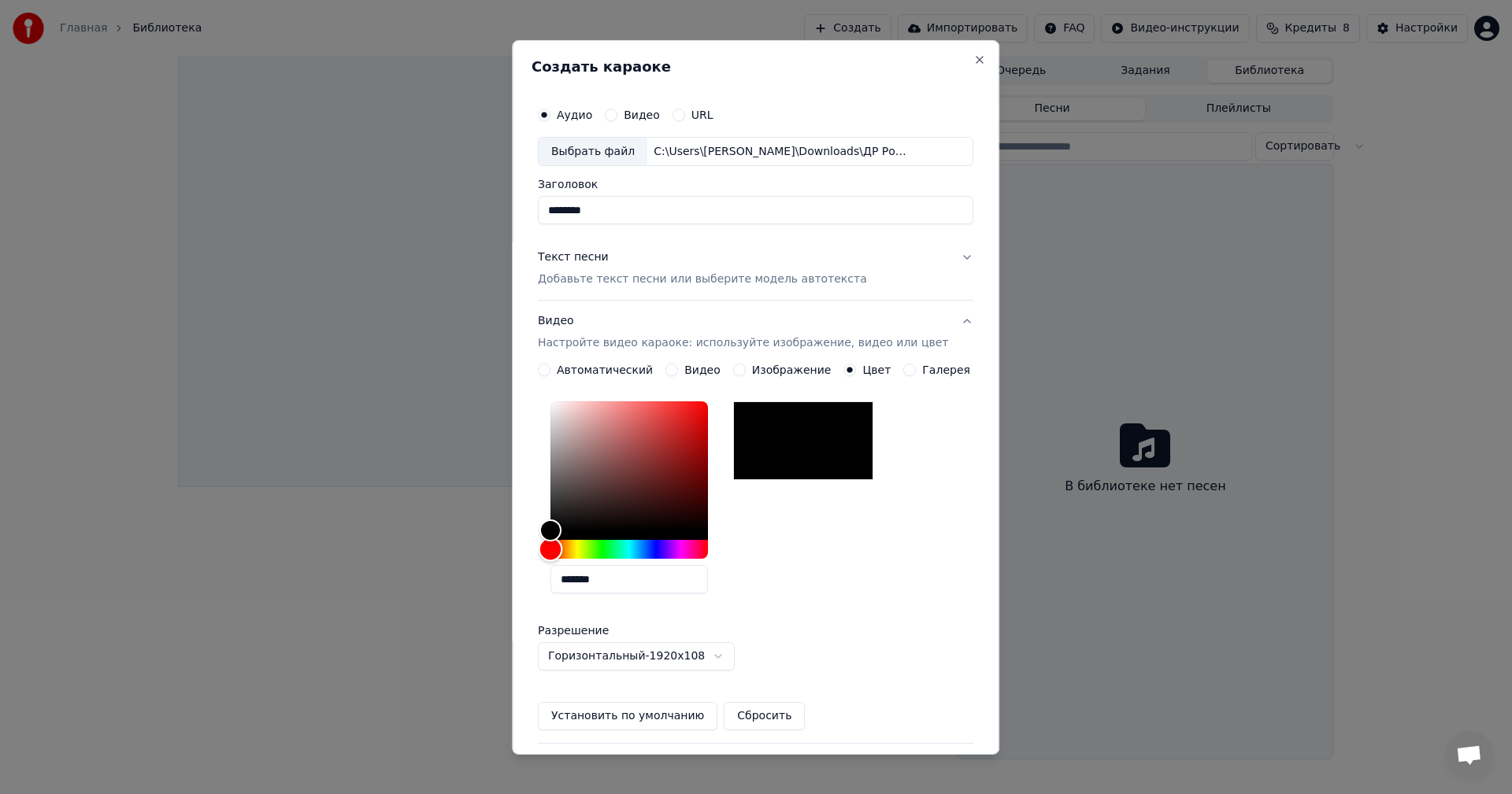
click at [607, 550] on div "Hue" at bounding box center [629, 550] width 158 height 19
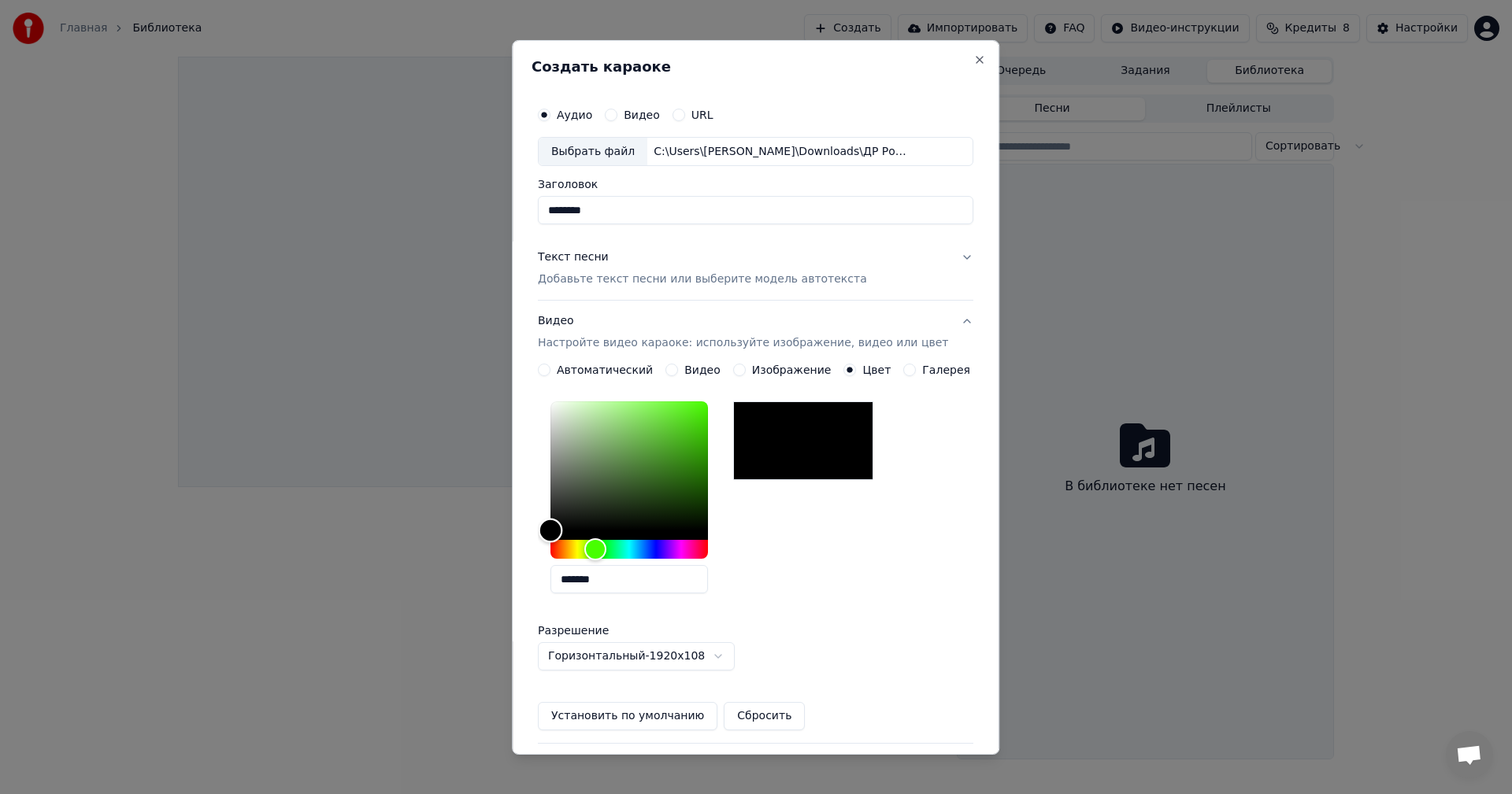
click at [648, 428] on div "Color" at bounding box center [629, 465] width 158 height 129
click at [634, 411] on div "Color" at bounding box center [629, 465] width 158 height 129
type input "*******"
click at [629, 415] on div "Color" at bounding box center [618, 415] width 24 height 24
click at [851, 576] on div "*******" at bounding box center [756, 500] width 436 height 211
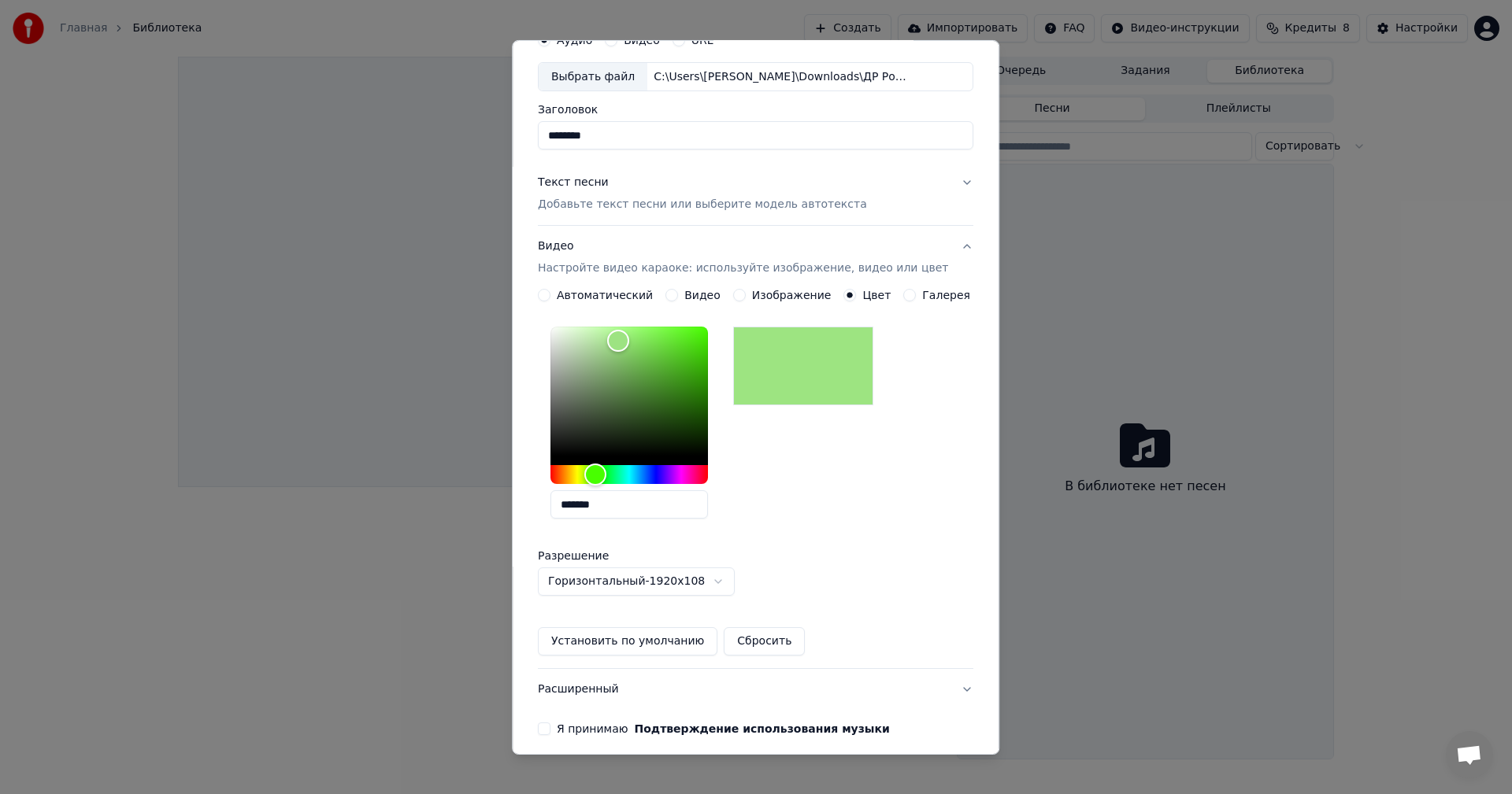
scroll to position [141, 0]
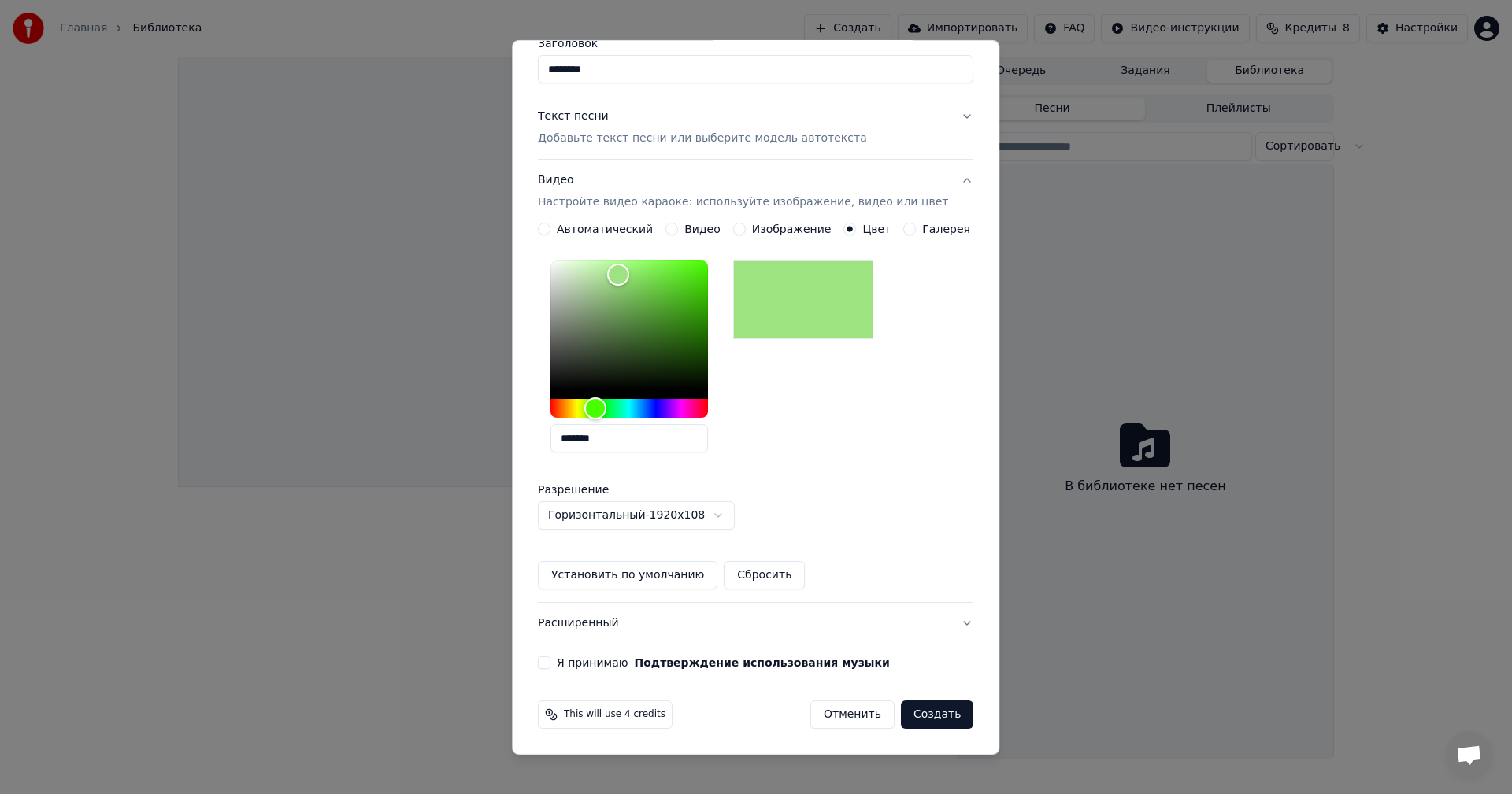
click at [551, 663] on button "Я принимаю Подтверждение использования музыки" at bounding box center [544, 662] width 13 height 13
click at [916, 716] on button "Создать" at bounding box center [937, 715] width 73 height 28
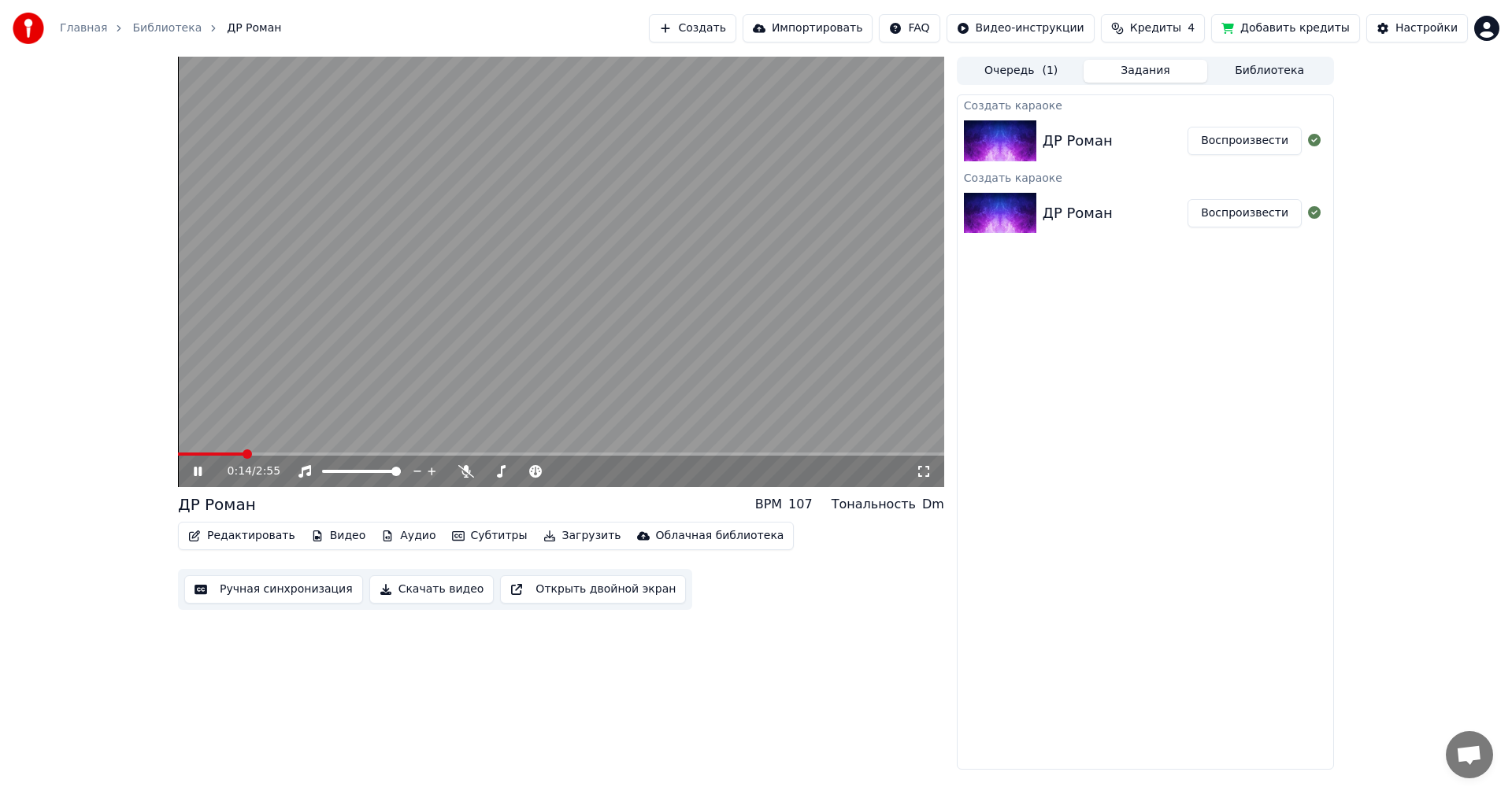
click at [199, 475] on icon at bounding box center [209, 471] width 37 height 13
click at [547, 535] on button "Загрузить" at bounding box center [582, 536] width 91 height 22
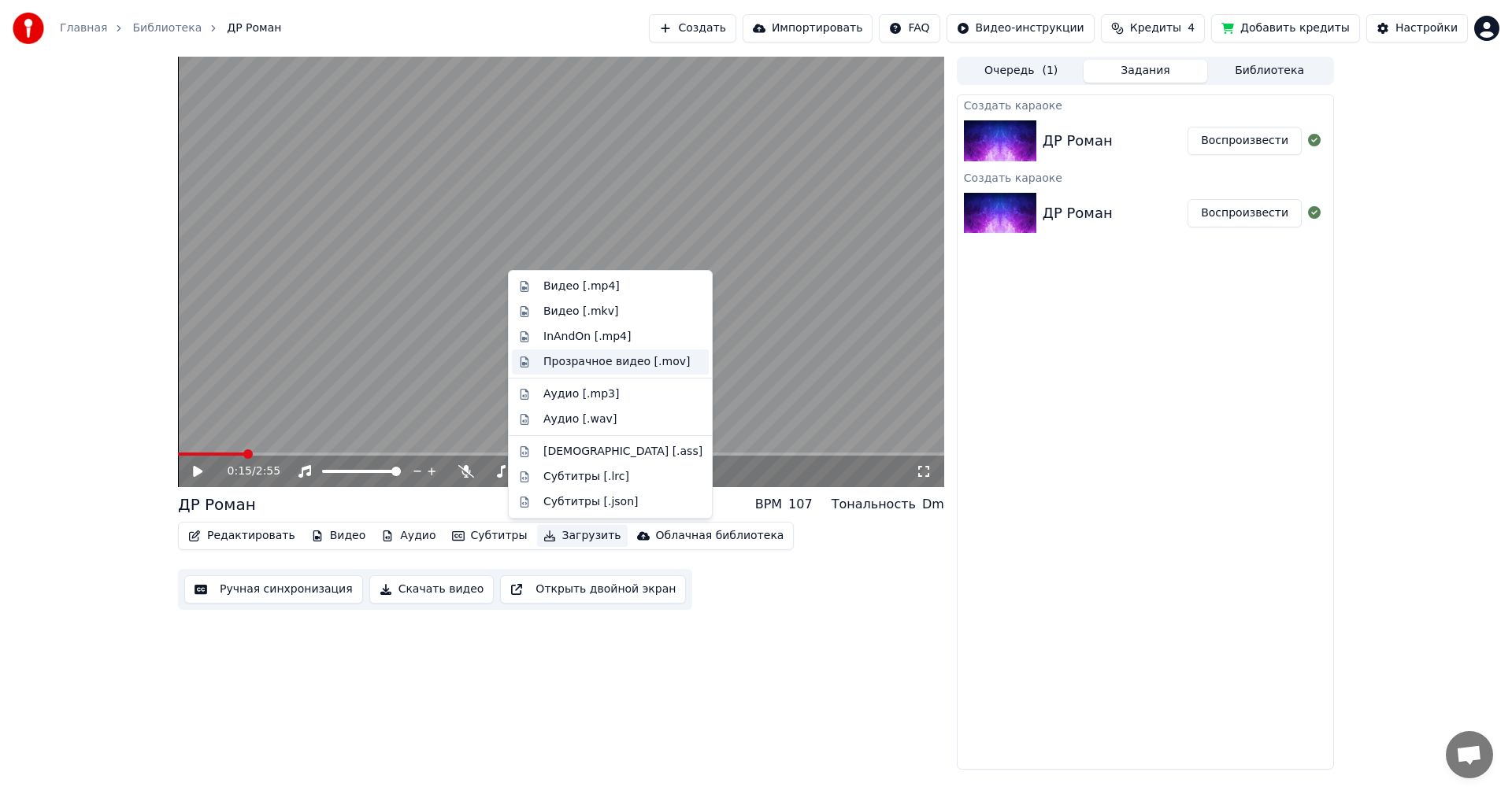
click at [572, 362] on div "Прозрачное видео [.mov]" at bounding box center [617, 362] width 147 height 16
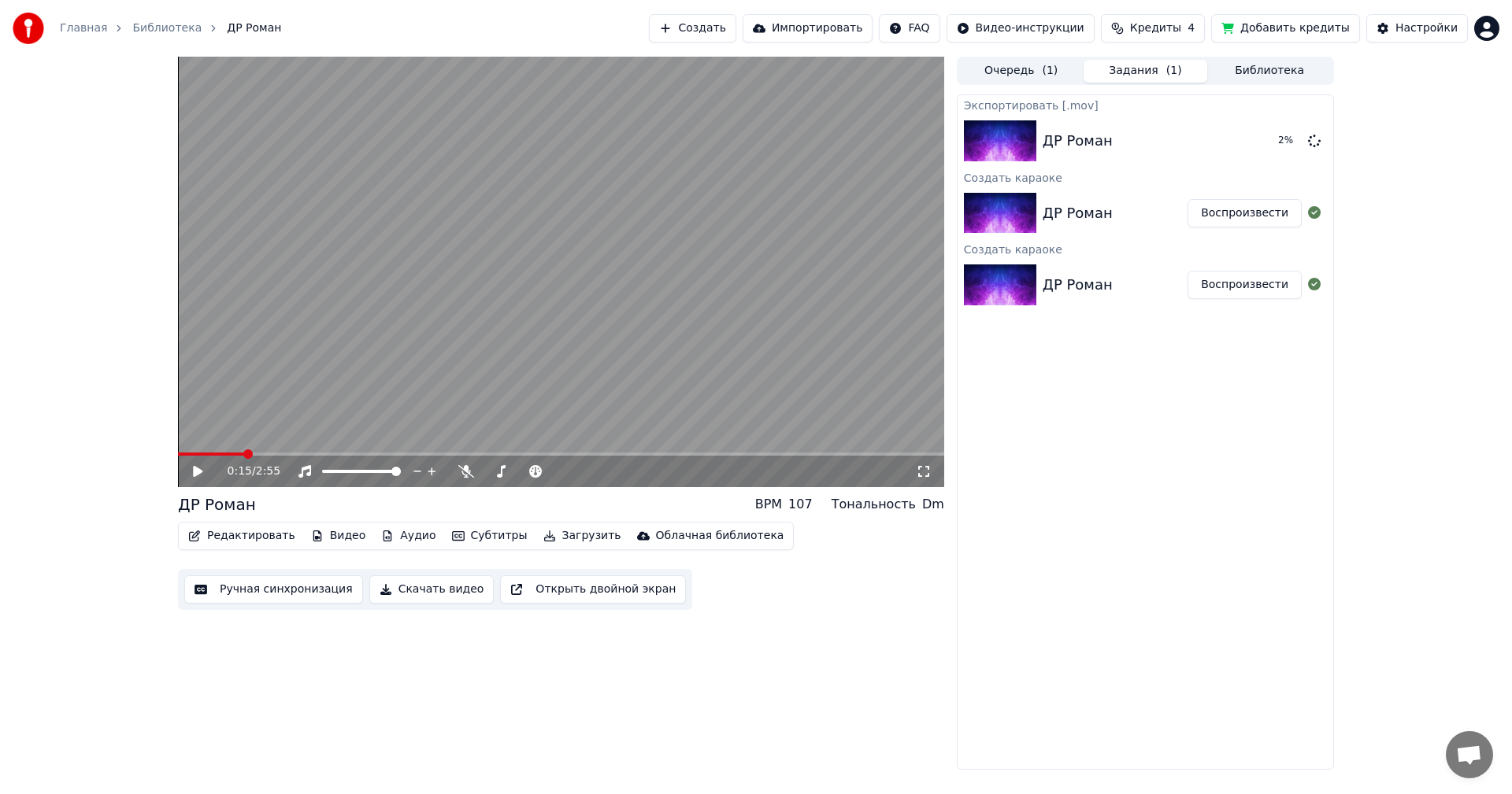
click at [1167, 440] on div "Экспортировать [.mov] ДР Роман 2 % Создать караоке ДР [PERSON_NAME] Создать кар…" at bounding box center [1146, 432] width 377 height 676
click at [443, 592] on button "Скачать видео" at bounding box center [432, 590] width 125 height 28
